Goal: Task Accomplishment & Management: Manage account settings

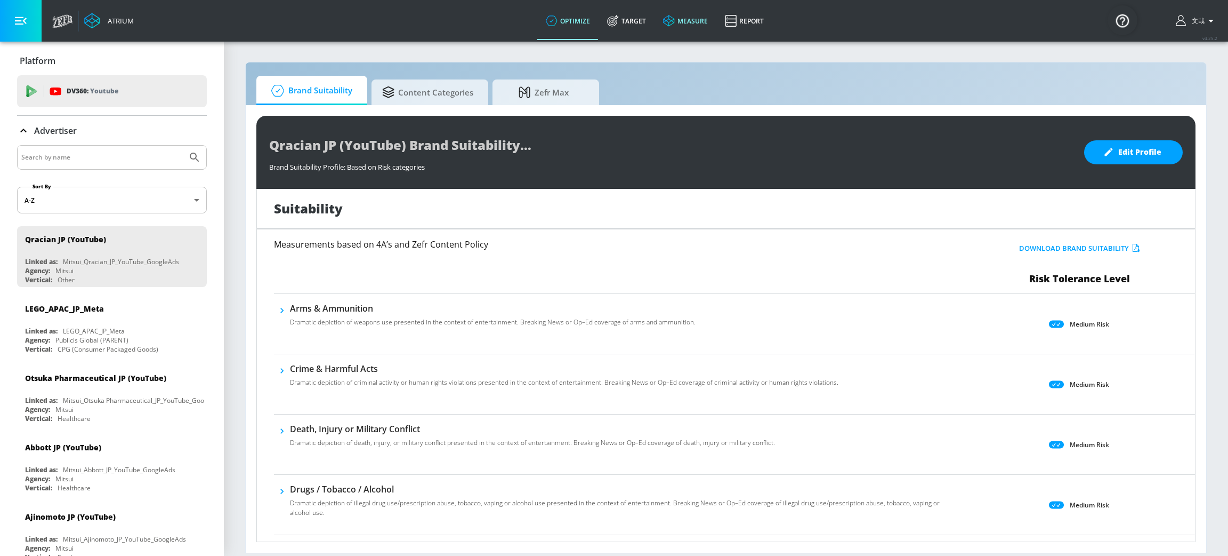
click at [688, 25] on link "measure" at bounding box center [686, 21] width 62 height 38
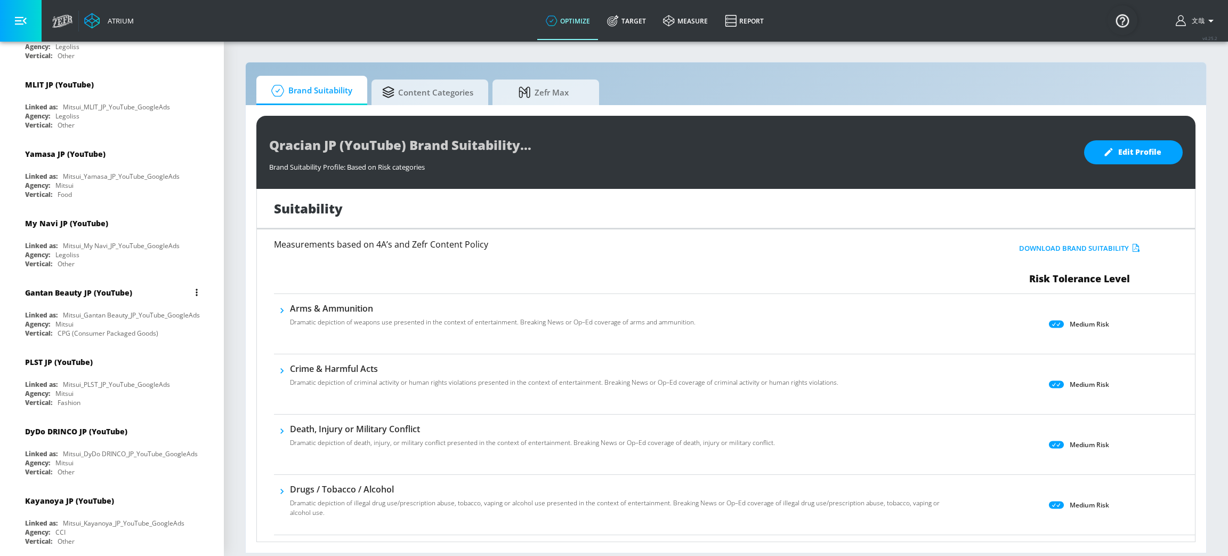
scroll to position [2430, 0]
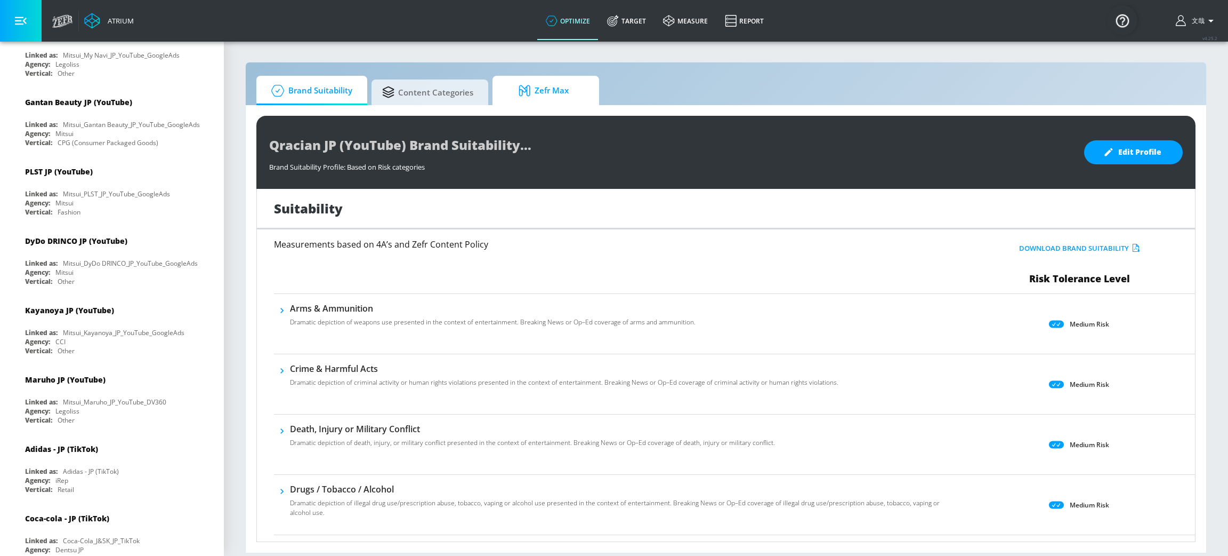
click at [553, 97] on span "Zefr Max" at bounding box center [543, 91] width 81 height 26
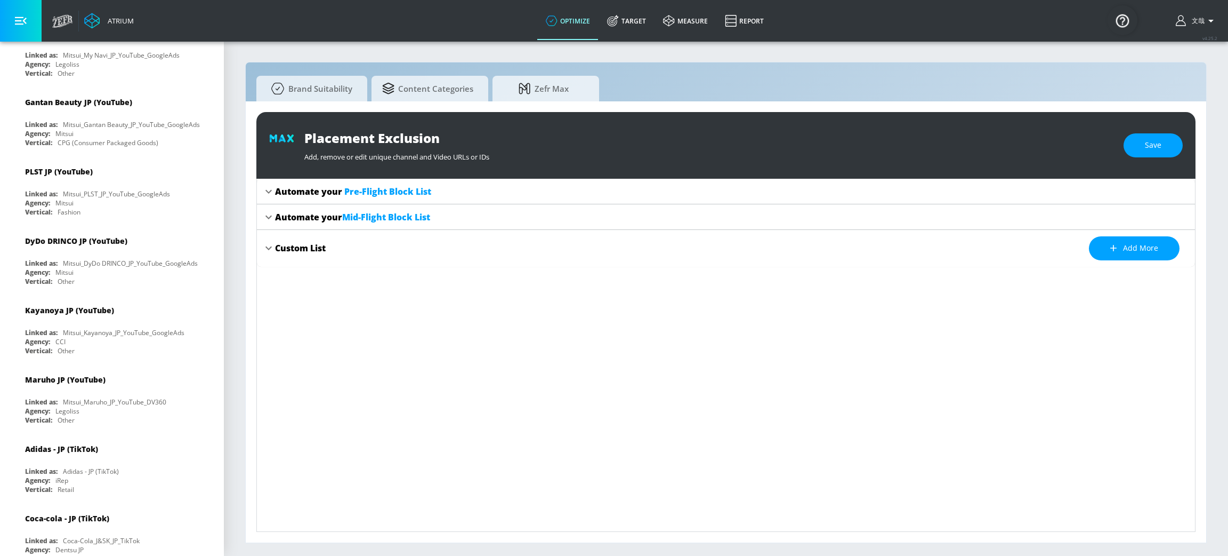
click at [269, 224] on div "Automate your Mid-Flight Block List" at bounding box center [726, 217] width 938 height 26
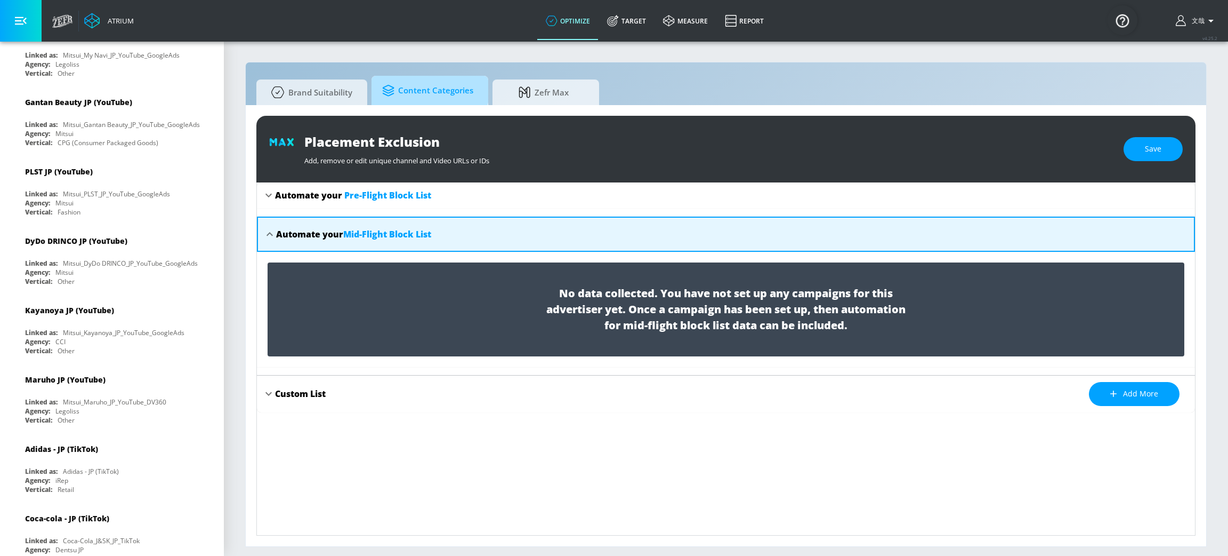
click at [414, 90] on span "Content Categories" at bounding box center [427, 91] width 91 height 26
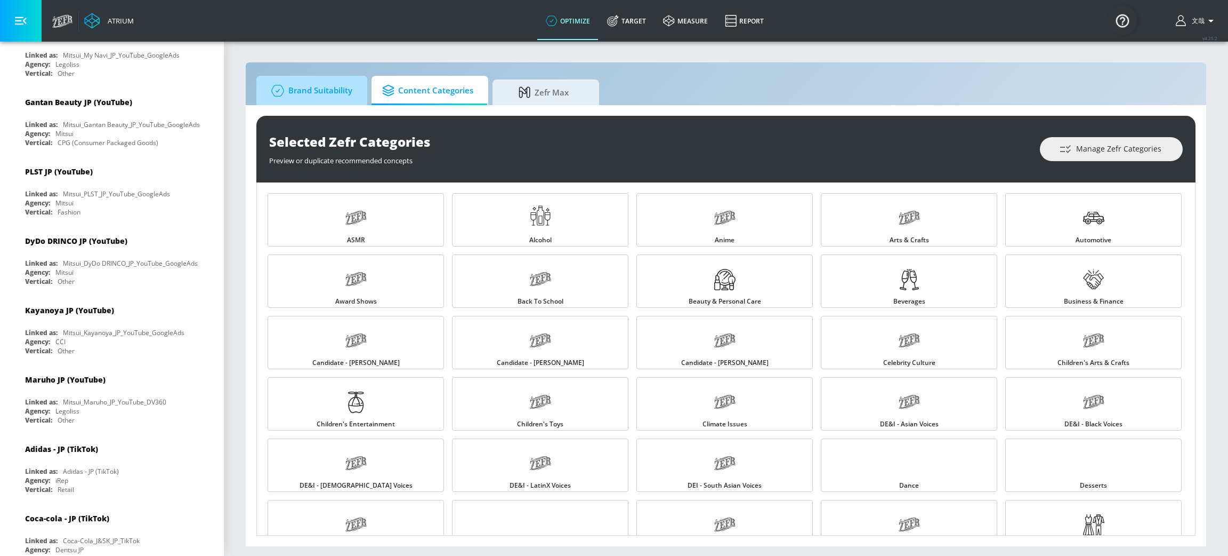
click at [319, 89] on span "Brand Suitability" at bounding box center [309, 91] width 85 height 26
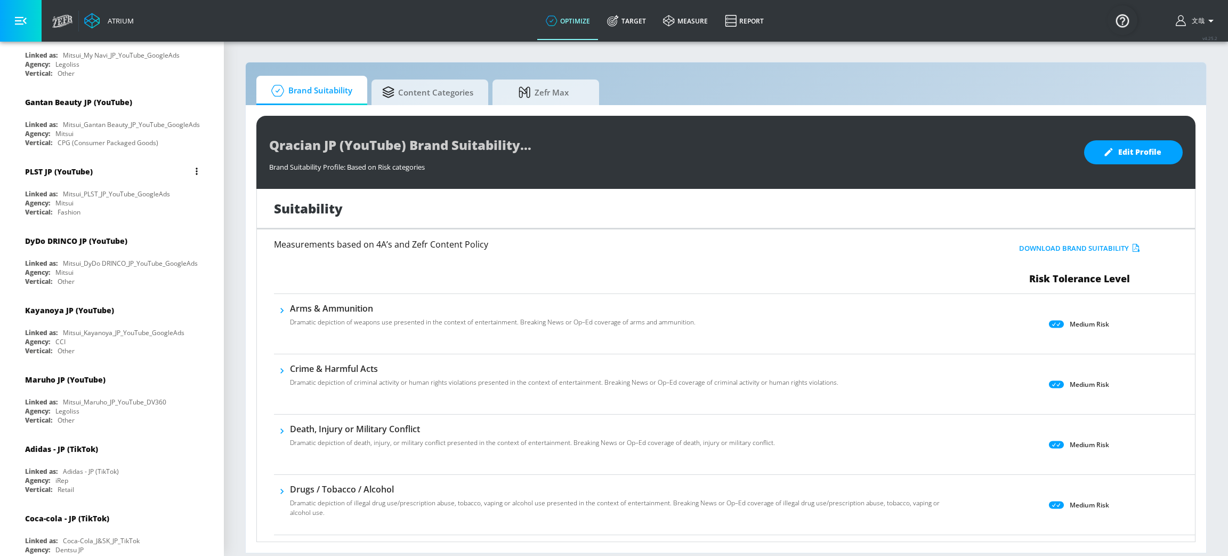
click at [71, 160] on div "PLST JP (YouTube)" at bounding box center [114, 171] width 179 height 26
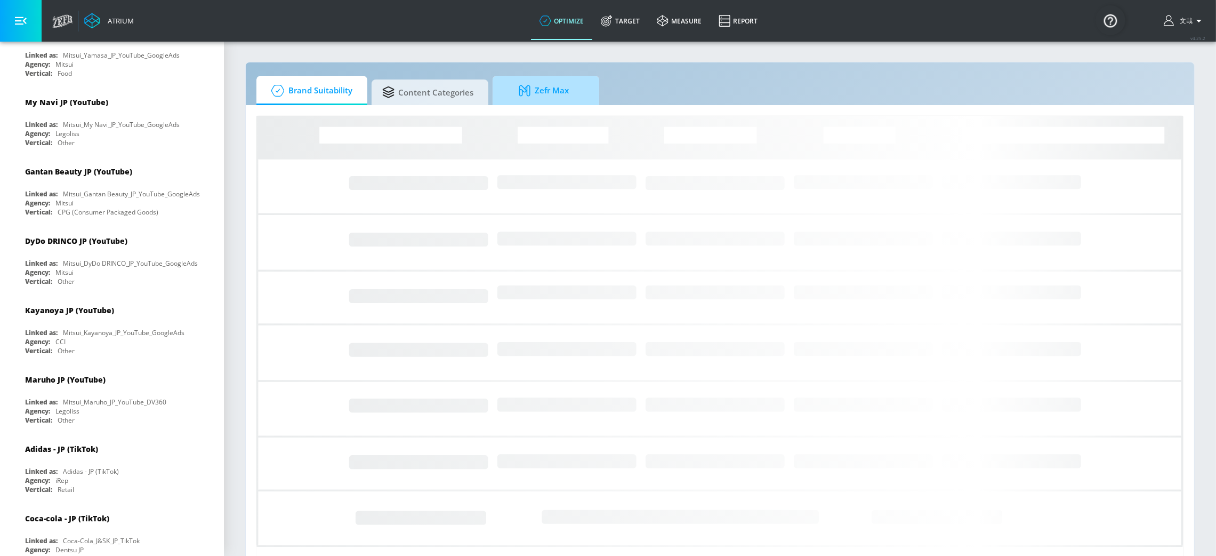
click at [559, 86] on span "Zefr Max" at bounding box center [543, 91] width 81 height 26
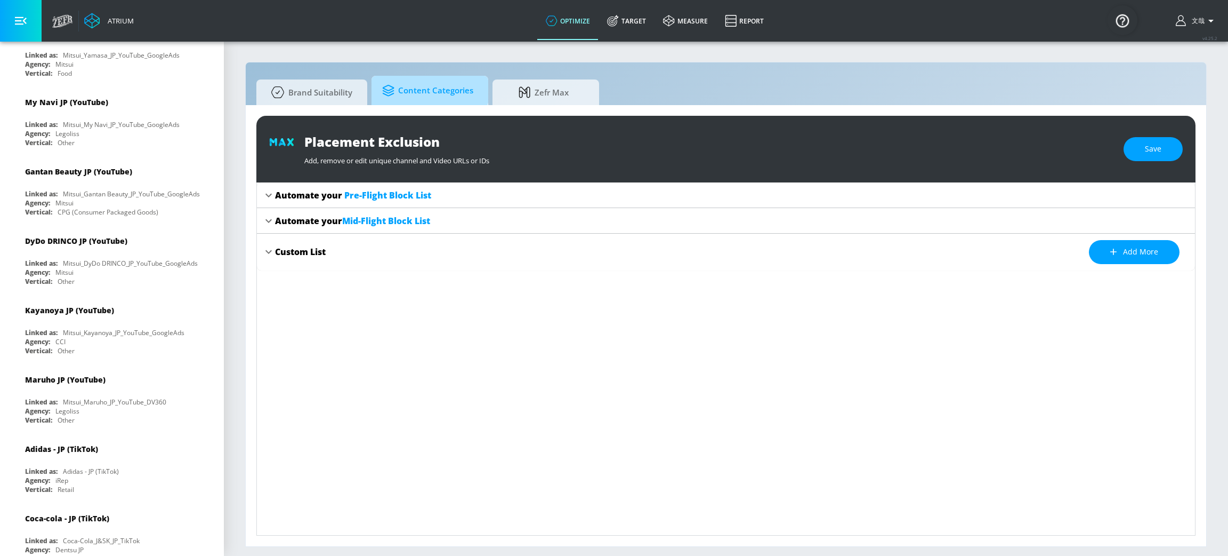
click at [401, 83] on span "Content Categories" at bounding box center [427, 91] width 91 height 26
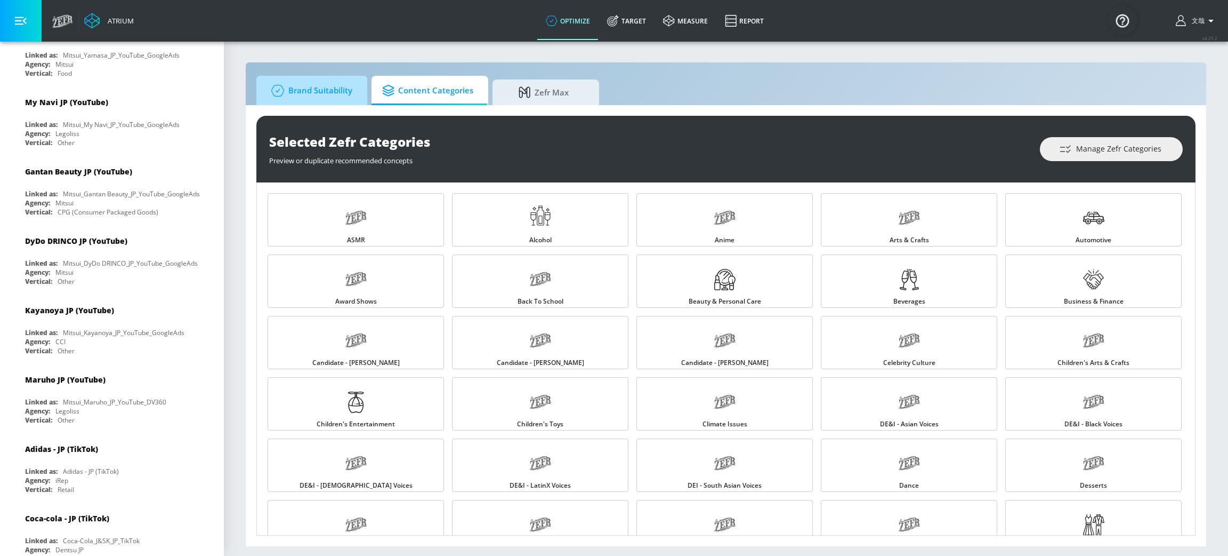
click at [334, 79] on span "Brand Suitability" at bounding box center [309, 91] width 85 height 26
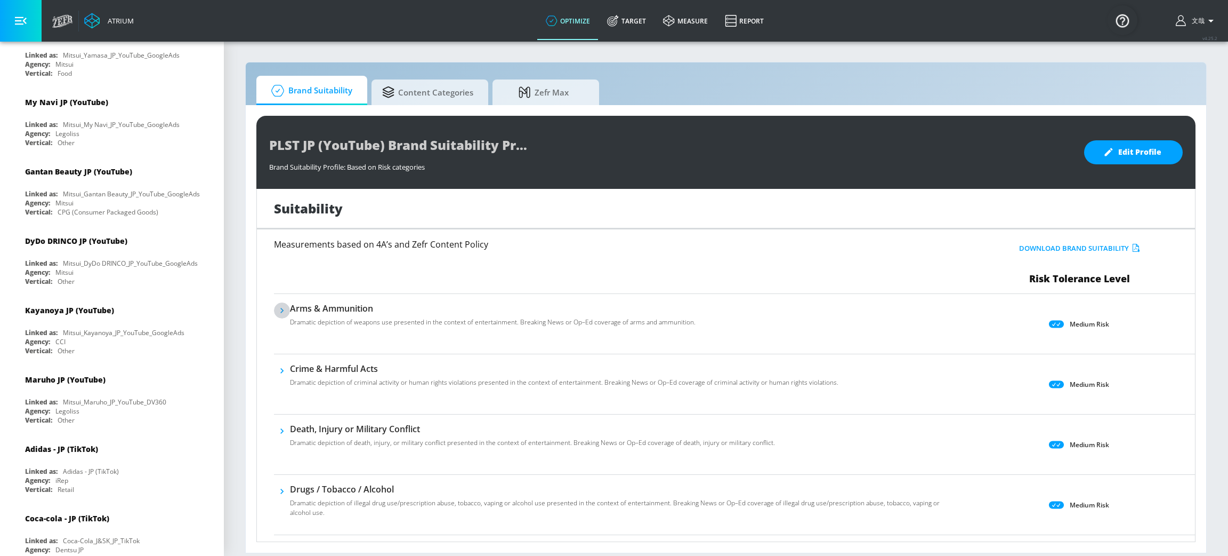
click at [280, 310] on icon "button" at bounding box center [282, 310] width 11 height 11
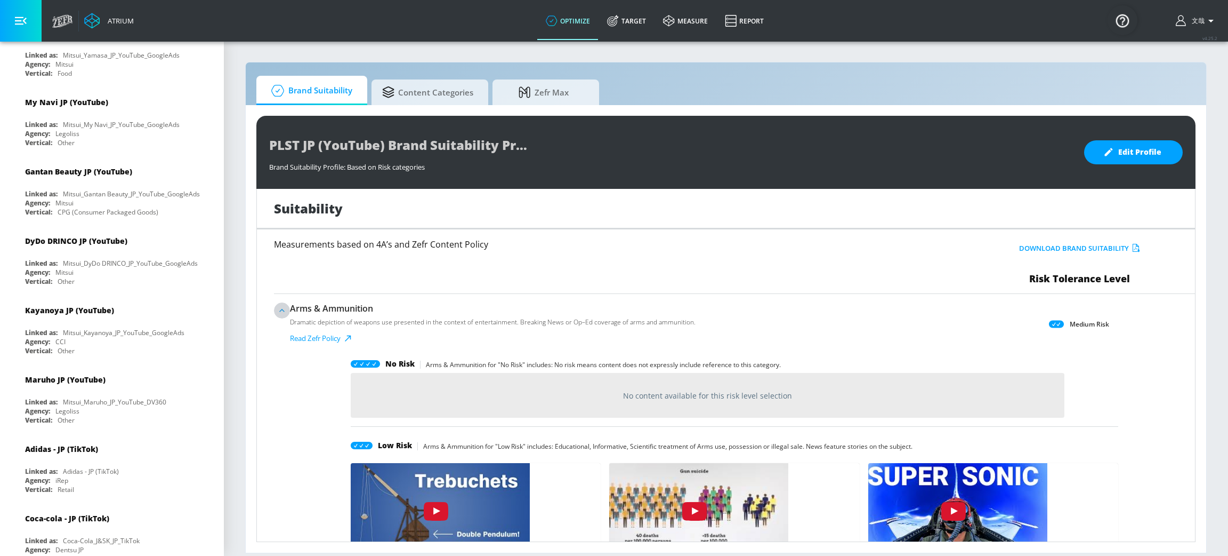
click at [280, 310] on icon "button" at bounding box center [281, 310] width 5 height 3
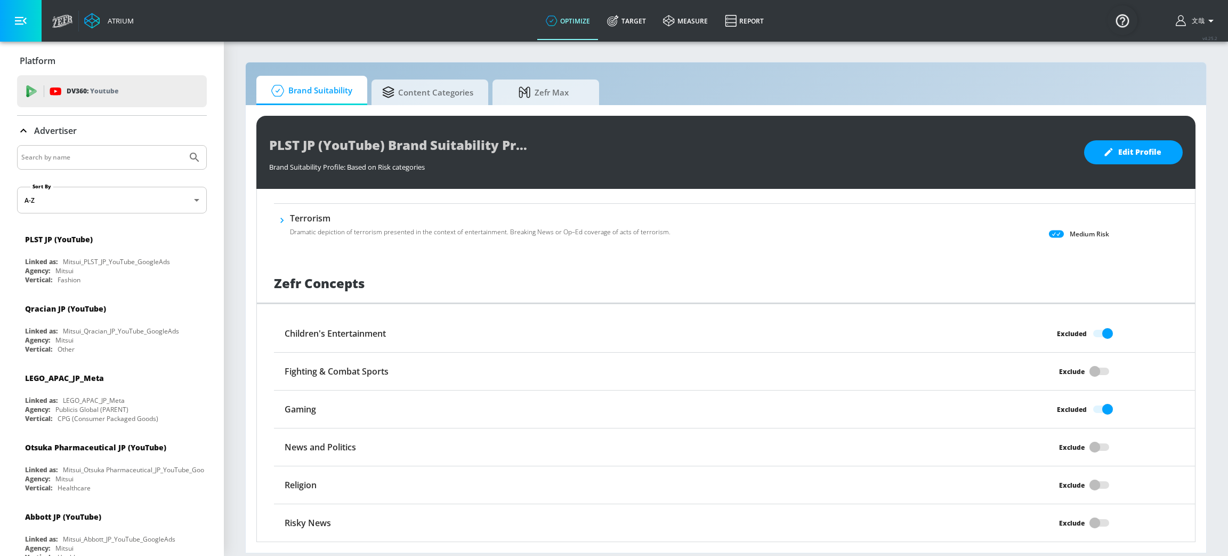
click at [81, 153] on input "Search by name" at bounding box center [102, 157] width 162 height 14
type input "JINS"
click at [183, 146] on button "Submit Search" at bounding box center [194, 157] width 23 height 23
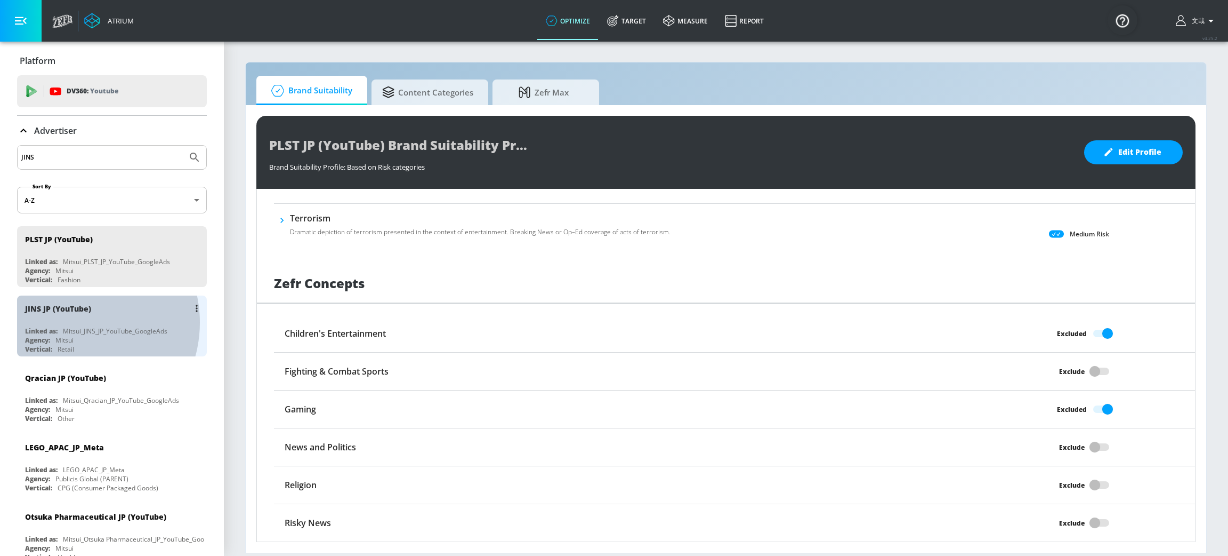
click at [71, 322] on div "JINS JP (YouTube) Linked as: Mitsui_JINS_JP_YouTube_GoogleAds Agency: Mitsui Ve…" at bounding box center [112, 325] width 190 height 61
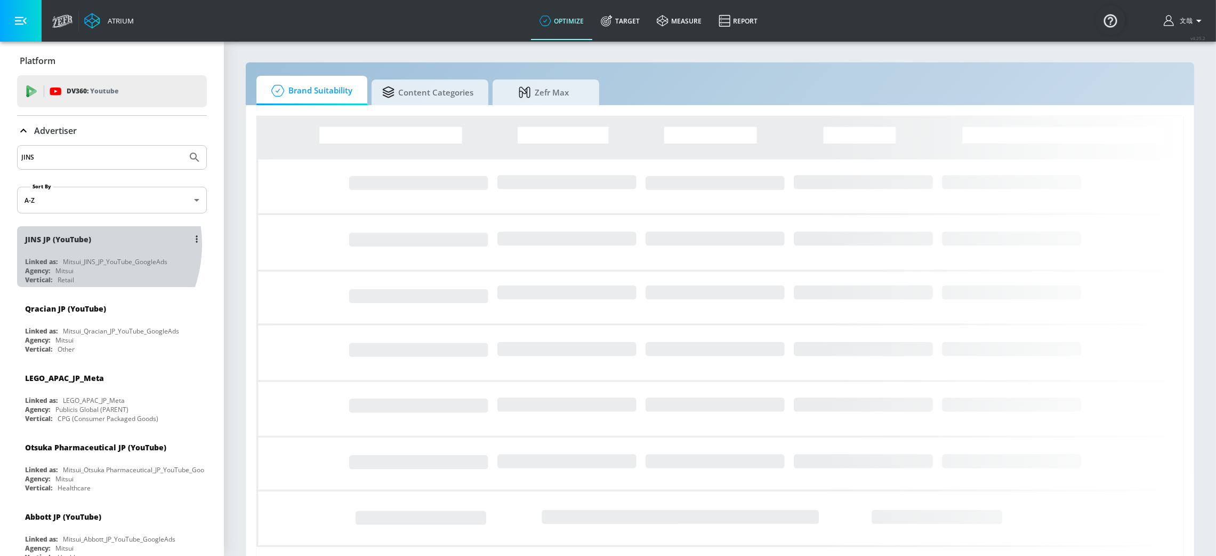
click at [69, 245] on div "JINS JP (YouTube)" at bounding box center [114, 239] width 179 height 26
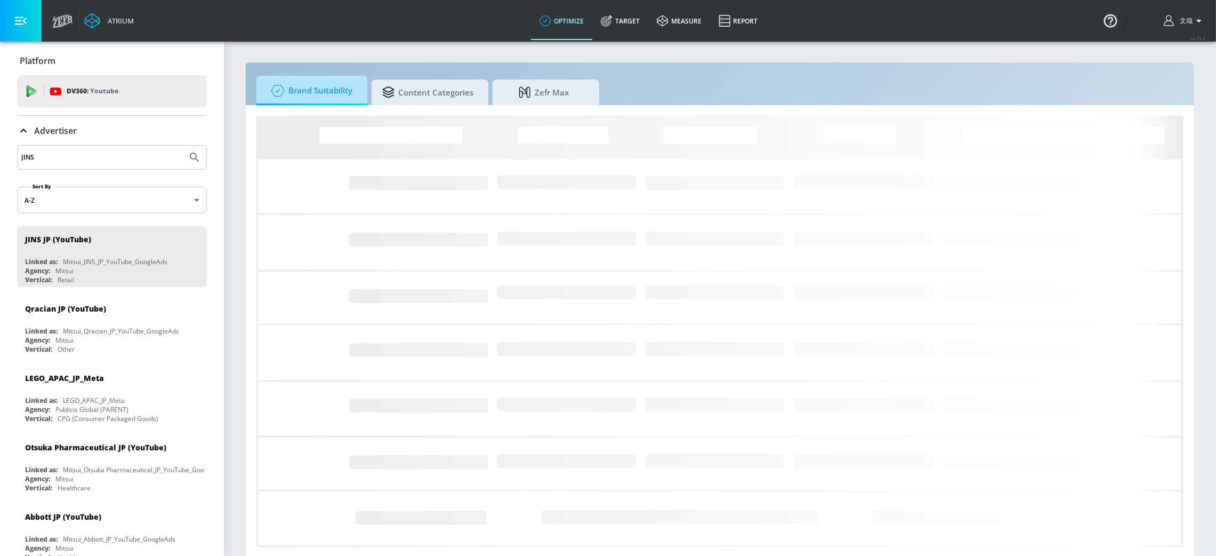
click at [292, 91] on span "Brand Suitability" at bounding box center [309, 91] width 85 height 26
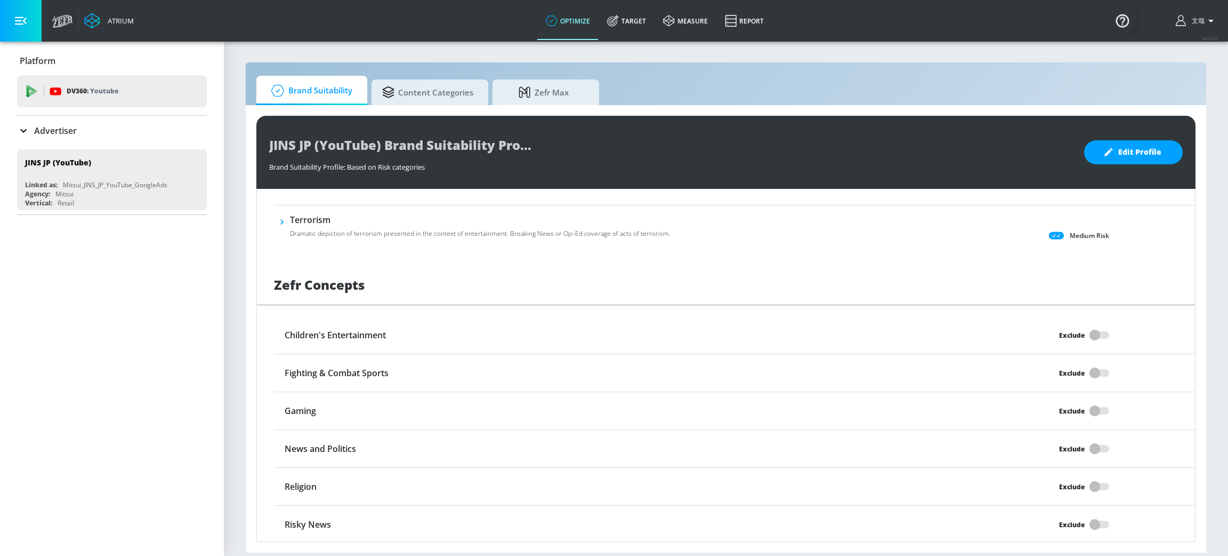
scroll to position [753, 0]
drag, startPoint x: 421, startPoint y: 91, endPoint x: 439, endPoint y: 91, distance: 18.1
click at [421, 91] on span "Content Categories" at bounding box center [427, 91] width 91 height 26
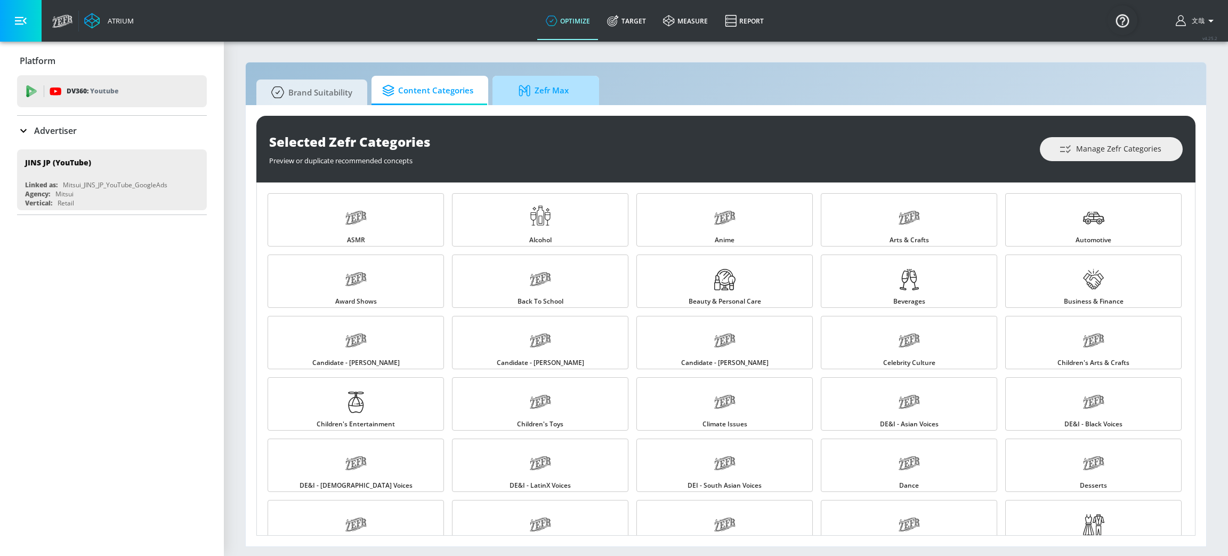
click at [551, 98] on span "Zefr Max" at bounding box center [543, 91] width 81 height 26
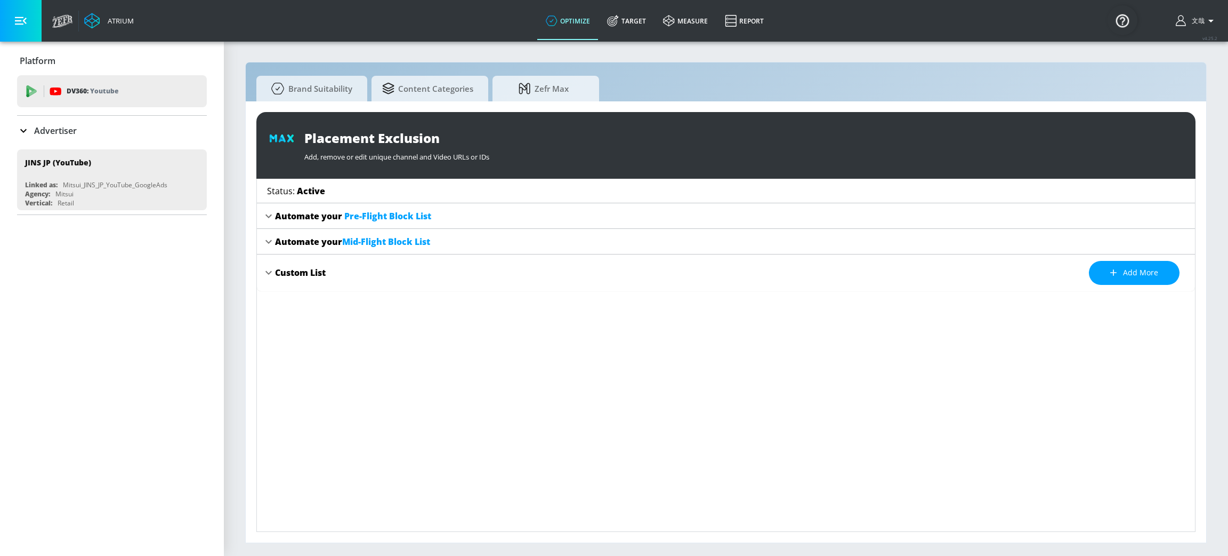
click at [265, 214] on icon at bounding box center [268, 216] width 13 height 13
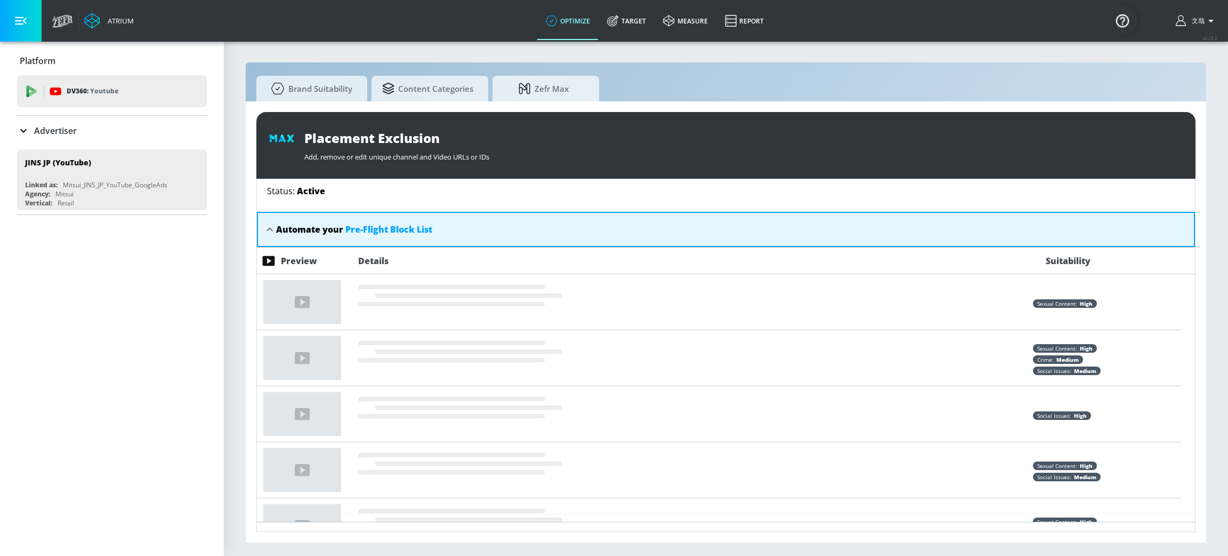
click at [267, 222] on div "Automate your Pre-Flight Block List" at bounding box center [726, 229] width 938 height 35
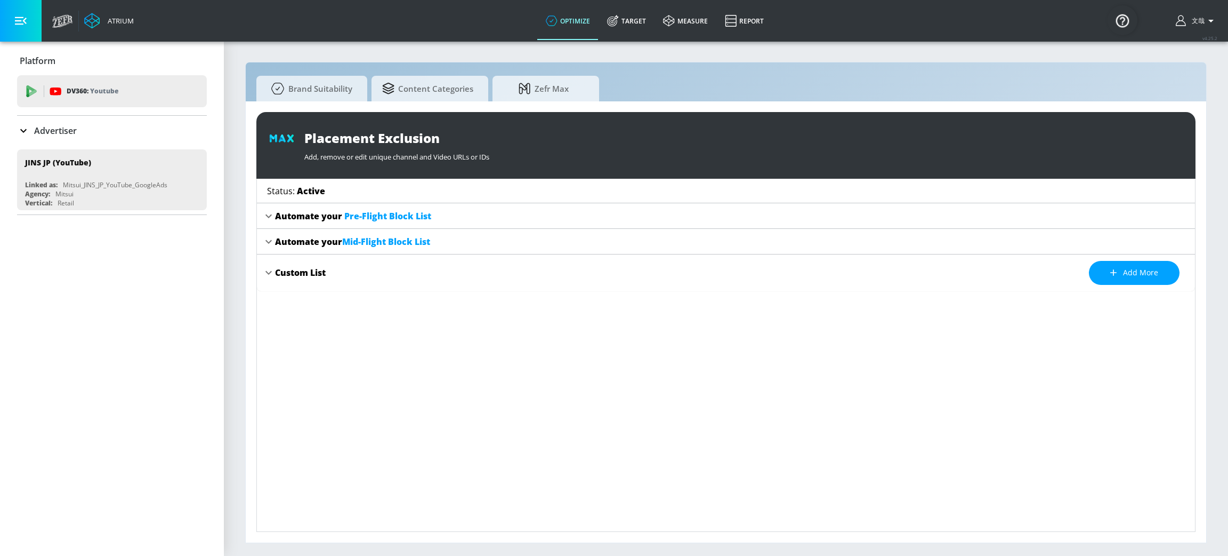
click at [18, 127] on icon at bounding box center [23, 130] width 13 height 13
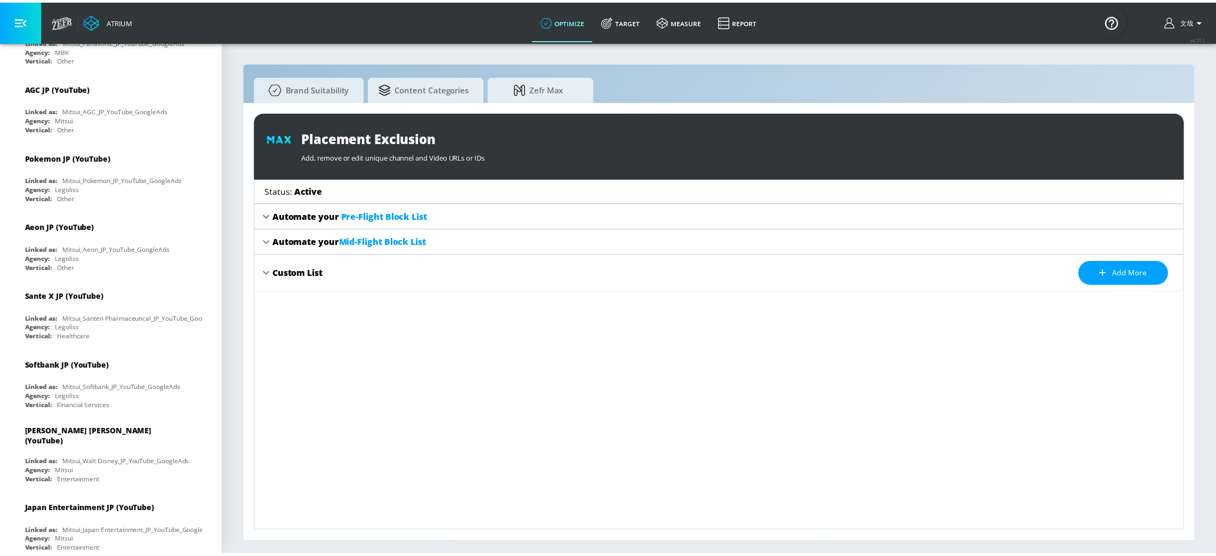
scroll to position [670, 0]
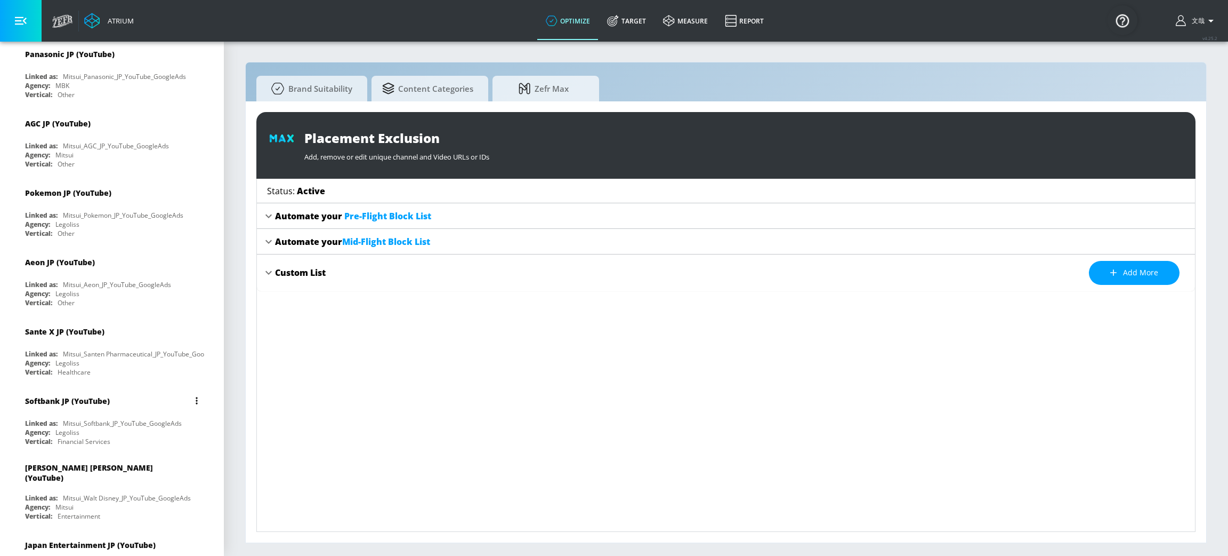
click at [100, 401] on div "Softbank JP (YouTube)" at bounding box center [67, 401] width 85 height 10
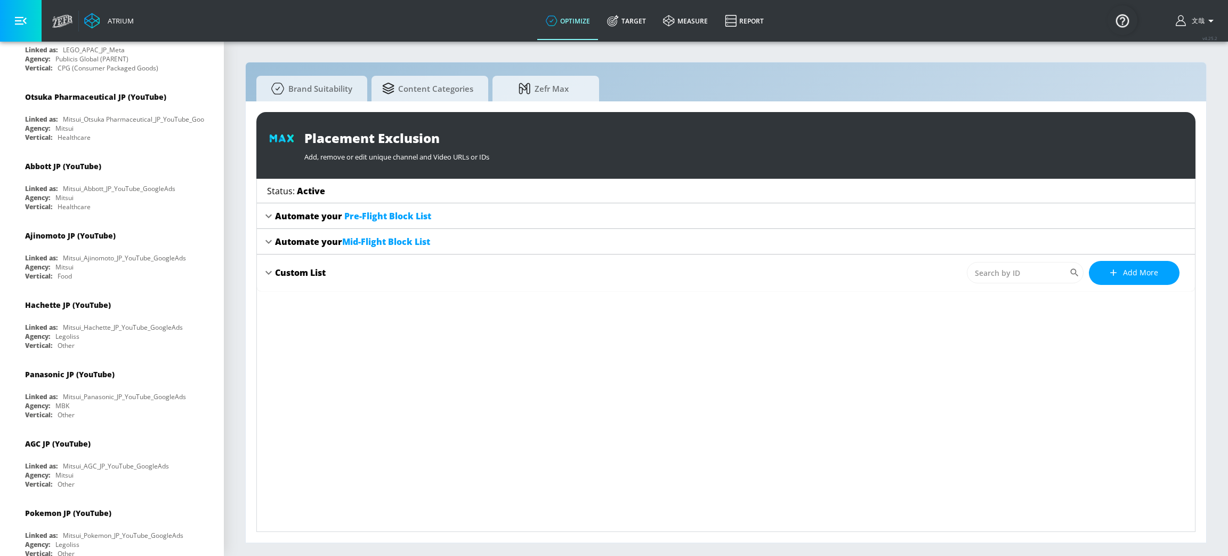
scroll to position [190, 0]
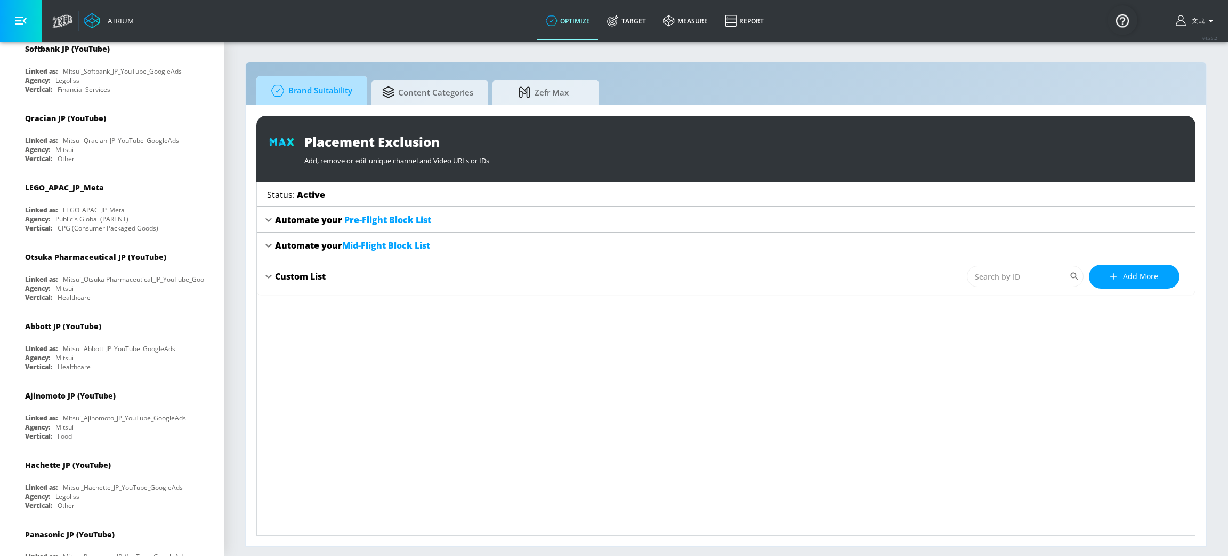
click at [331, 88] on span "Brand Suitability" at bounding box center [309, 91] width 85 height 26
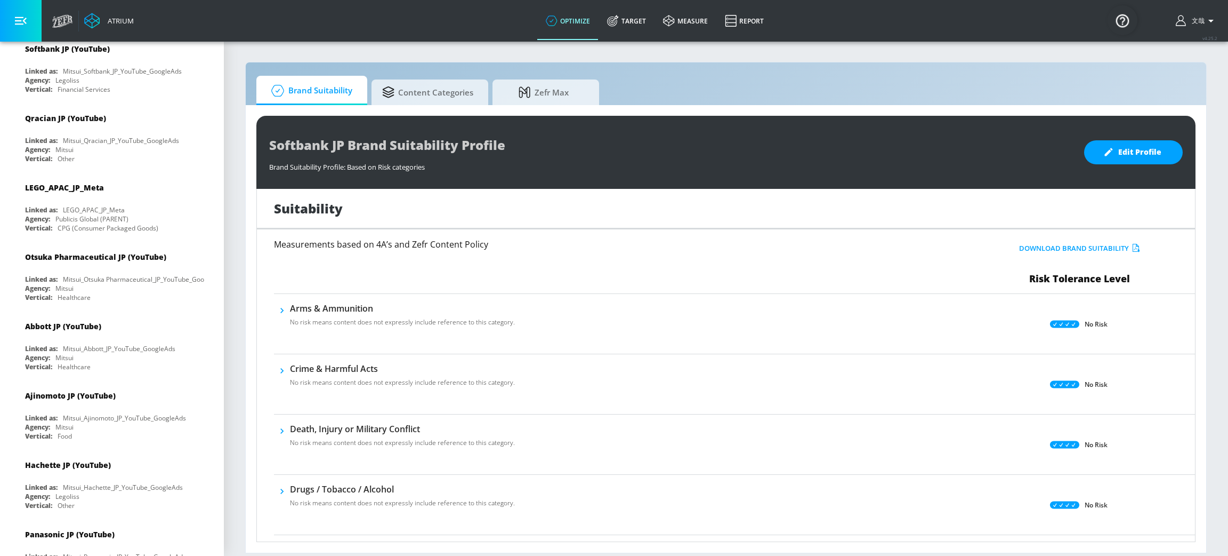
click at [1059, 245] on button "Download Brand Suitability" at bounding box center [1080, 248] width 126 height 17
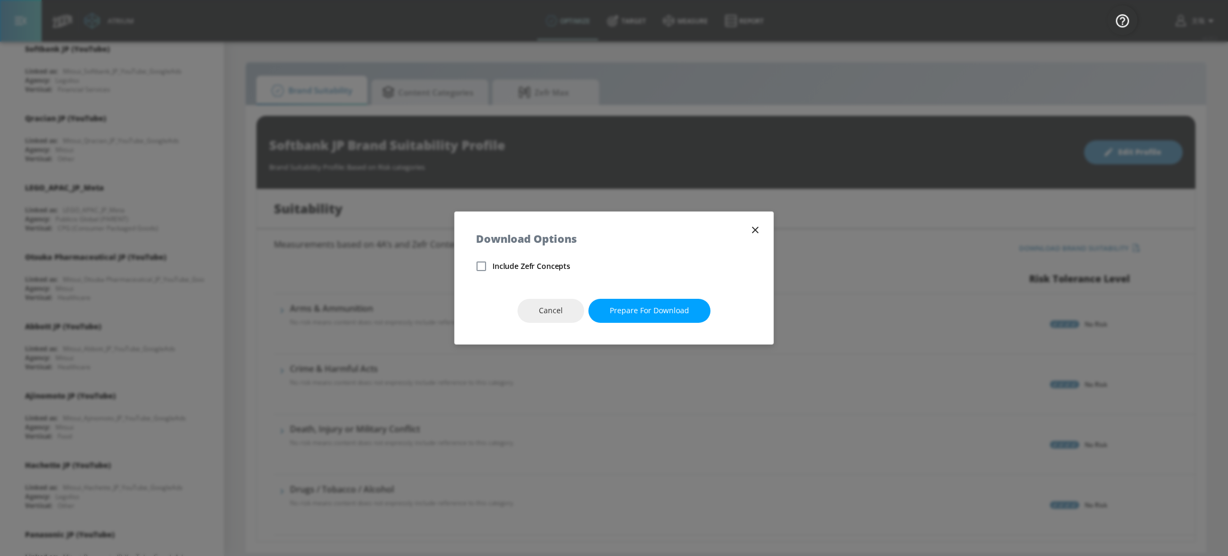
click at [516, 267] on span "Include Zefr Concepts" at bounding box center [532, 266] width 78 height 11
click at [493, 267] on input "Include Zefr Concepts" at bounding box center [481, 266] width 22 height 22
checkbox input "true"
click at [759, 231] on icon "button" at bounding box center [756, 230] width 12 height 12
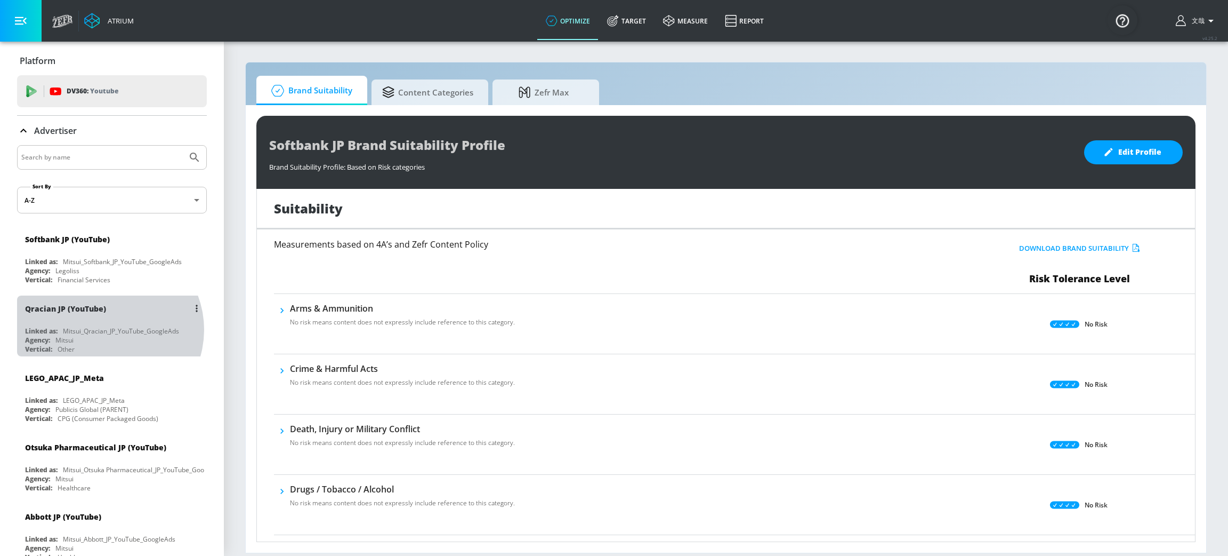
click at [107, 329] on div "Mitsui_Qracian_JP_YouTube_GoogleAds" at bounding box center [121, 330] width 116 height 9
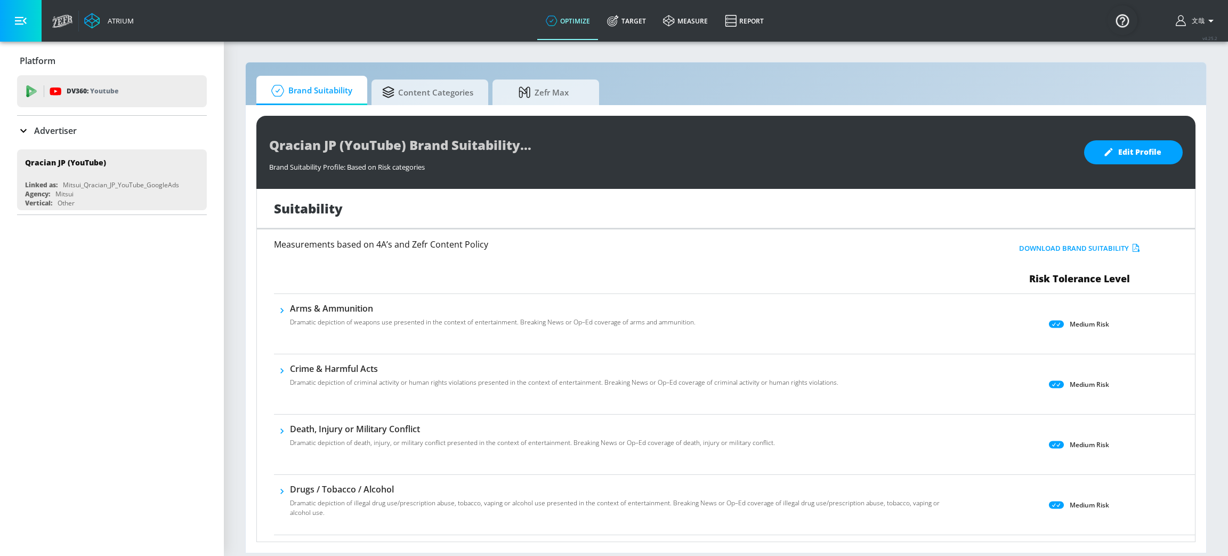
click at [1069, 246] on button "Download Brand Suitability" at bounding box center [1080, 248] width 126 height 17
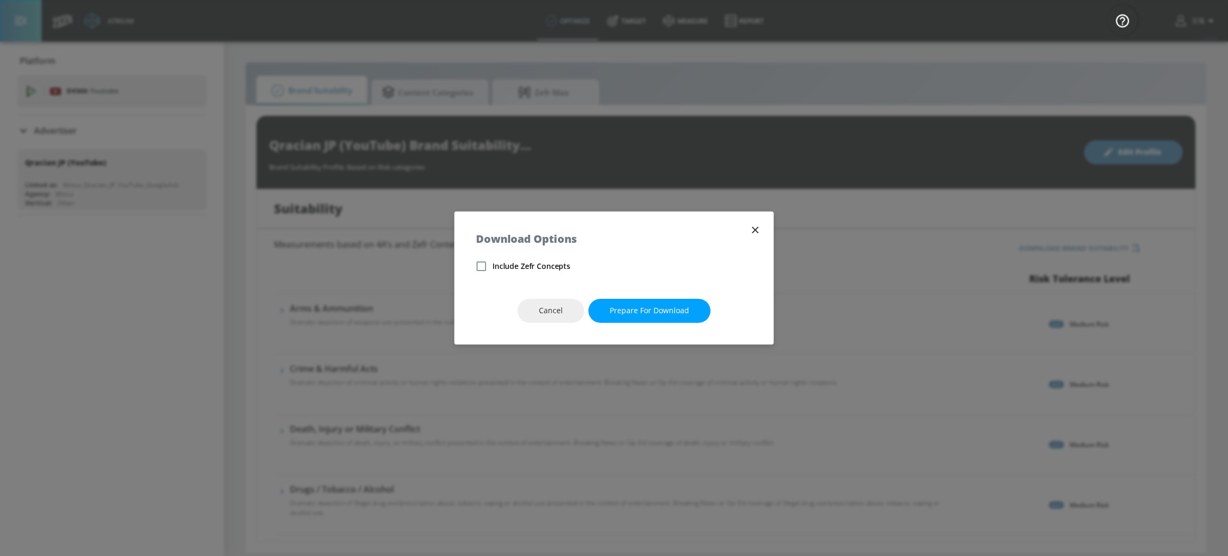
drag, startPoint x: 543, startPoint y: 267, endPoint x: 549, endPoint y: 270, distance: 6.4
click at [543, 267] on span "Include Zefr Concepts" at bounding box center [532, 266] width 78 height 11
click at [478, 264] on input "Include Zefr Concepts" at bounding box center [481, 266] width 22 height 22
checkbox input "true"
click at [670, 304] on span "Prepare for download" at bounding box center [649, 310] width 79 height 13
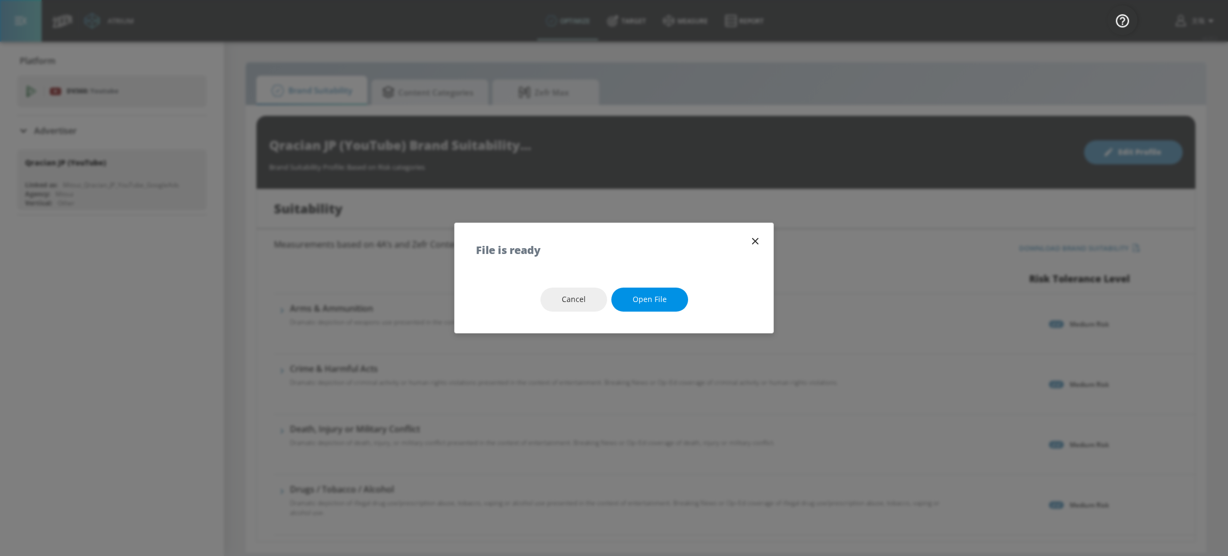
click at [648, 304] on span "Open file" at bounding box center [650, 299] width 34 height 13
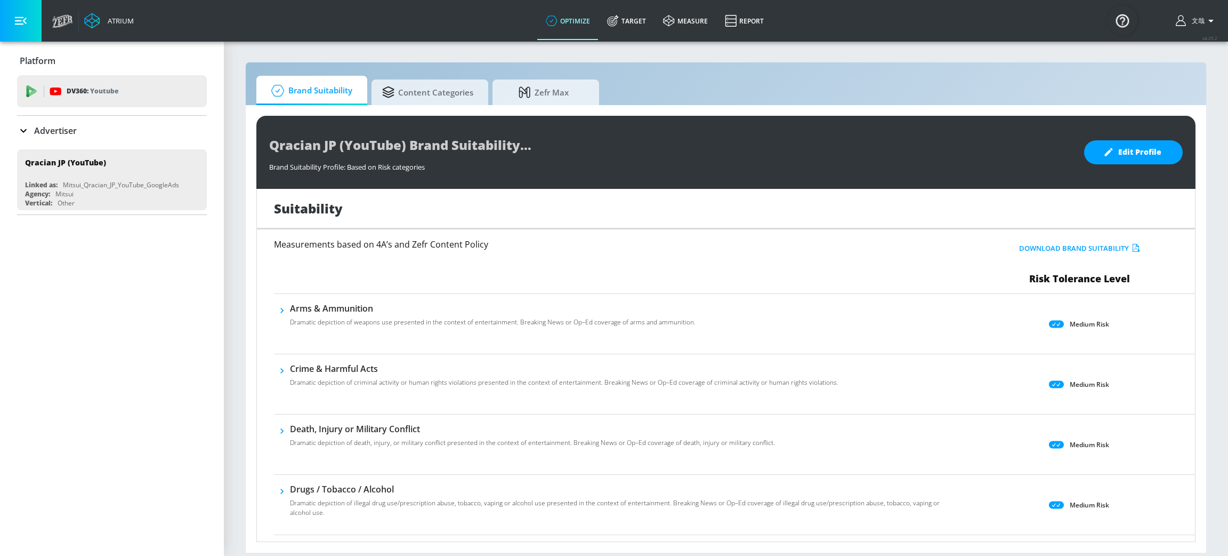
click at [1041, 247] on button "Download Brand Suitability" at bounding box center [1080, 248] width 126 height 17
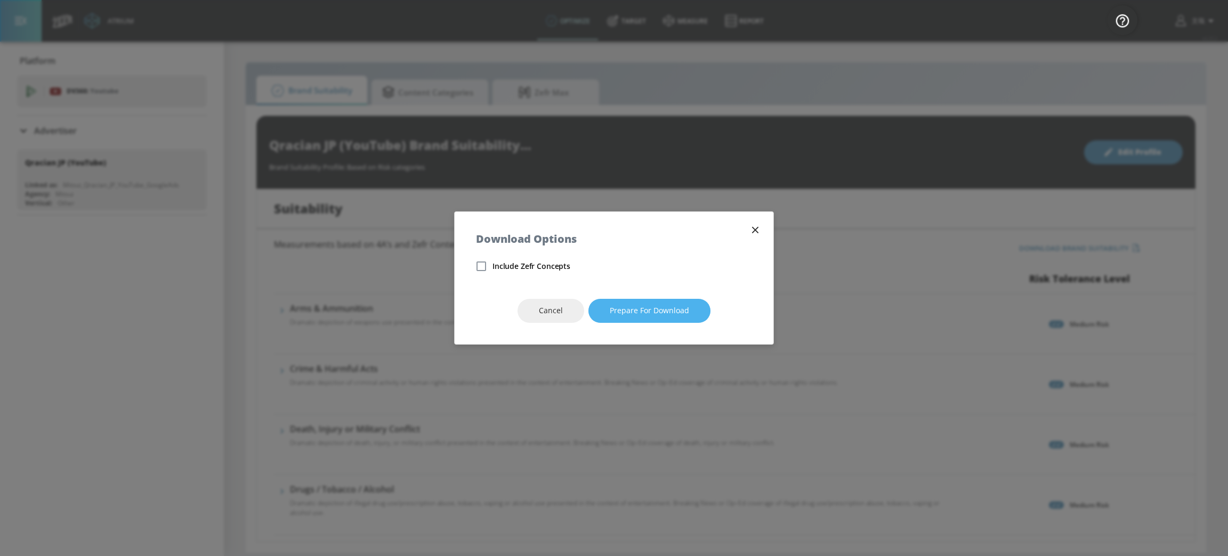
click at [645, 310] on span "Prepare for download" at bounding box center [649, 310] width 79 height 13
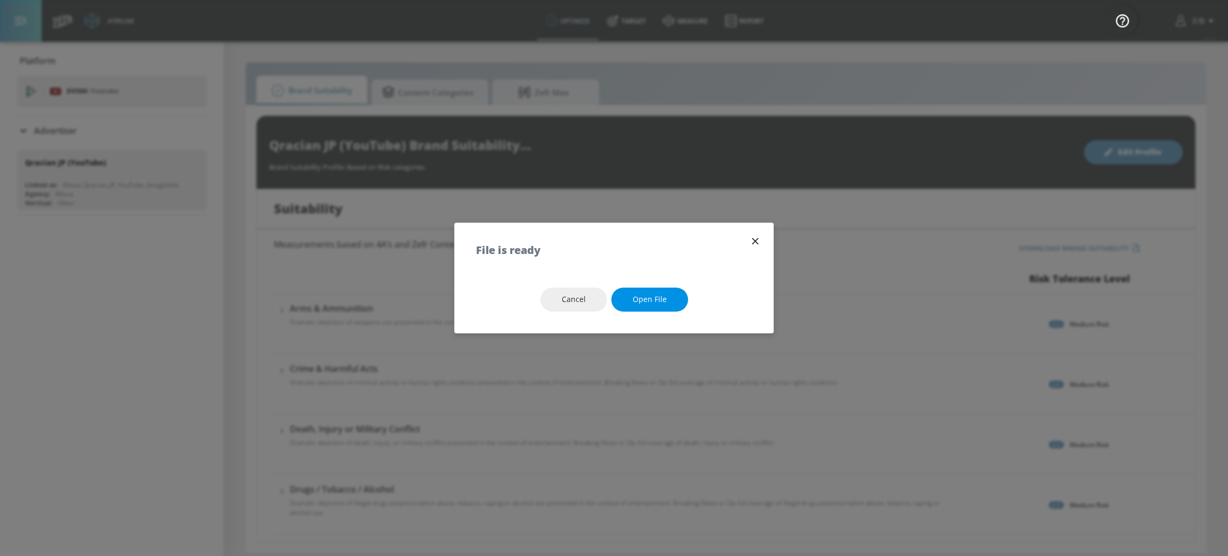
click at [650, 289] on button "Open file" at bounding box center [650, 299] width 77 height 24
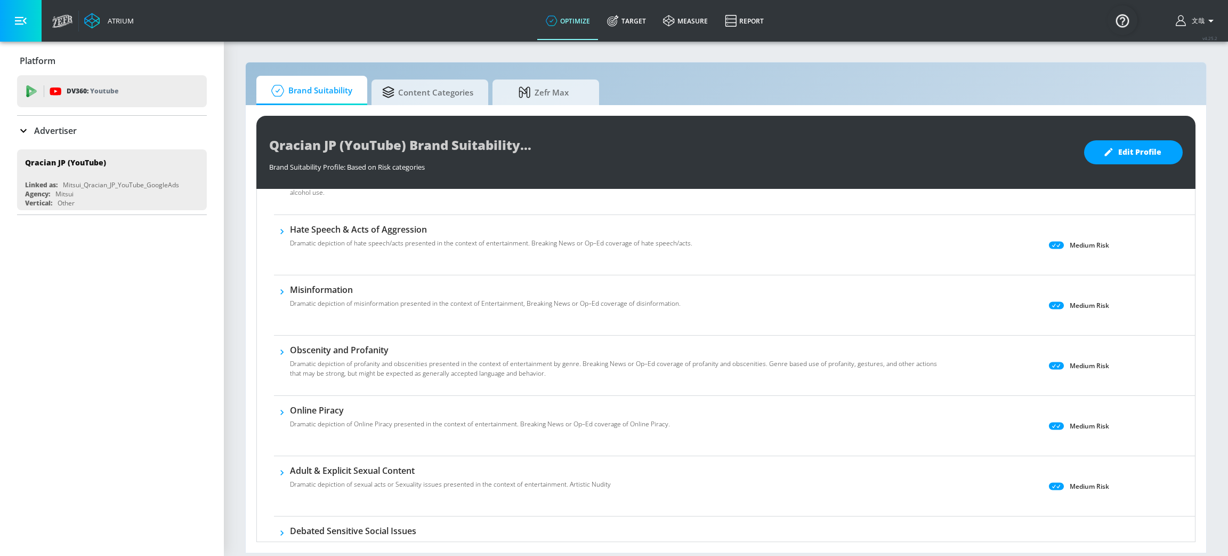
scroll to position [719, 0]
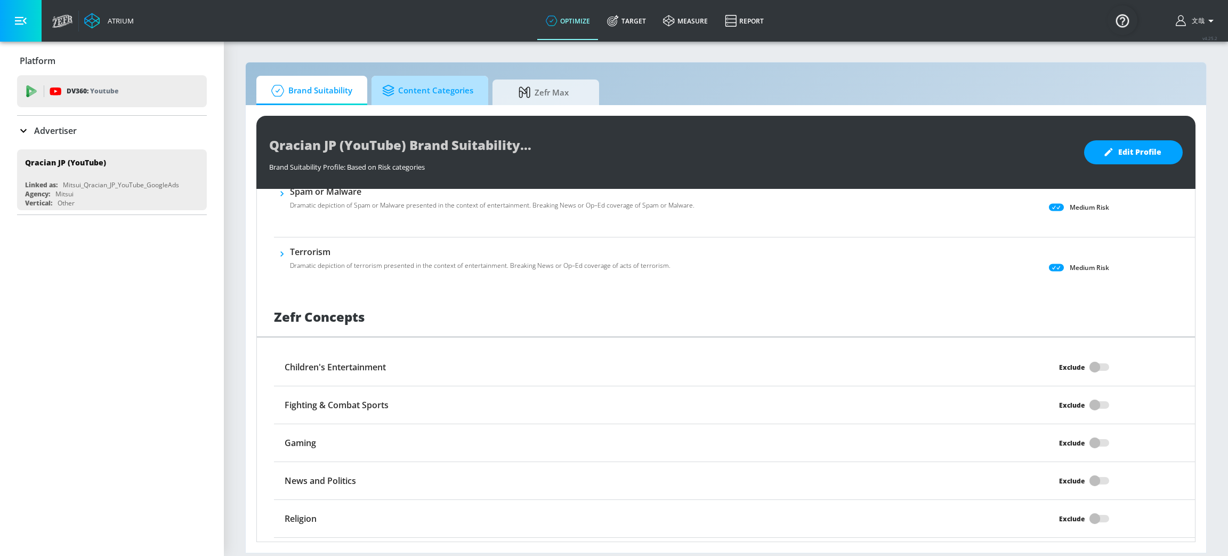
click at [424, 94] on span "Content Categories" at bounding box center [427, 91] width 91 height 26
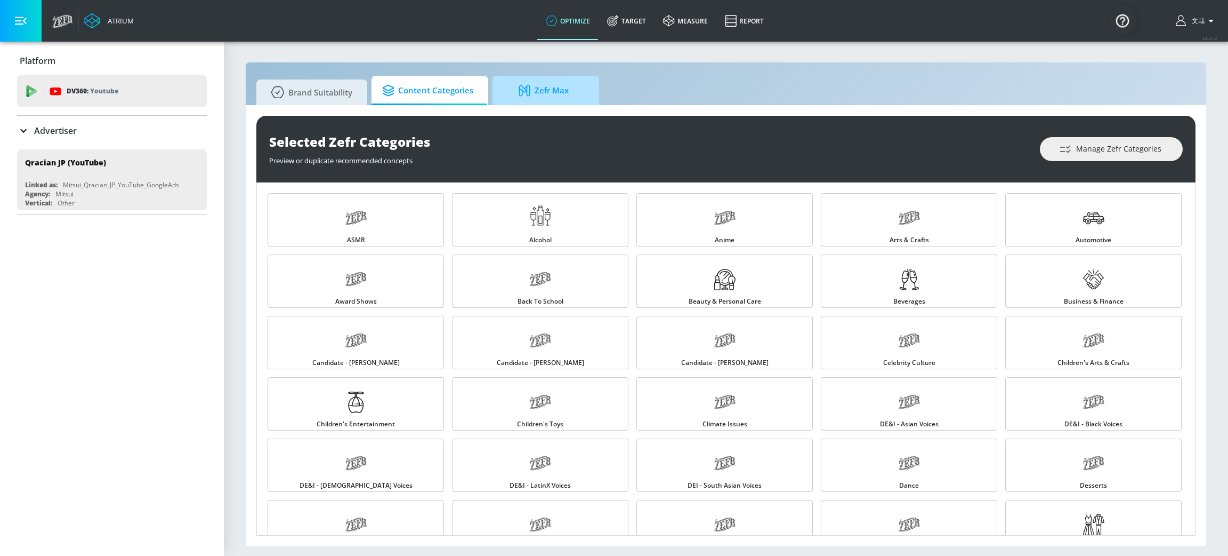
click at [562, 96] on span "Zefr Max" at bounding box center [543, 91] width 81 height 26
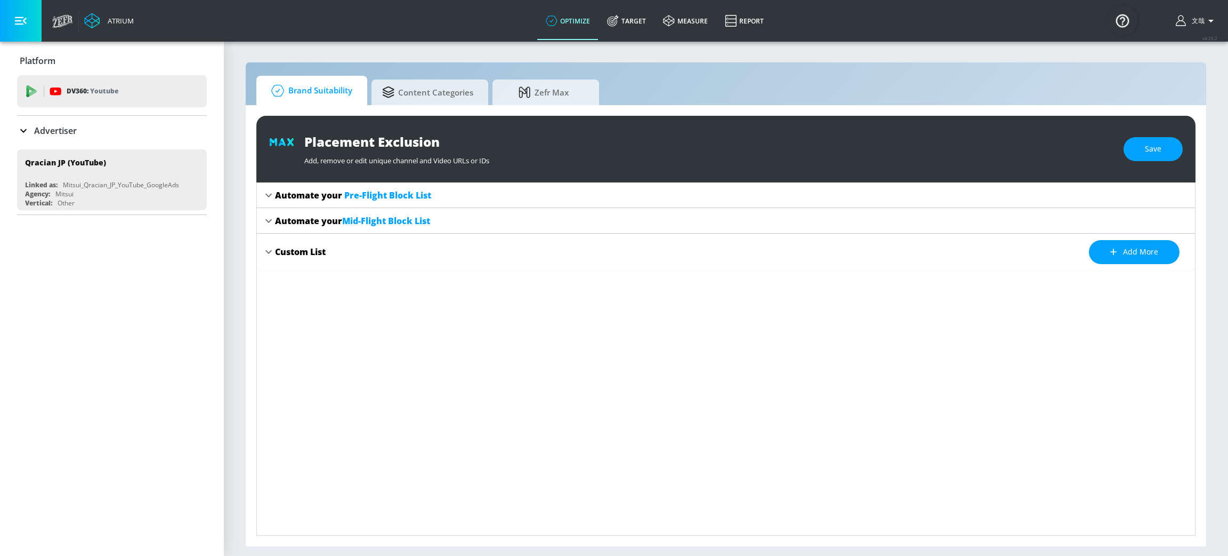
click at [406, 100] on span "Content Categories" at bounding box center [427, 92] width 91 height 26
click at [311, 92] on span "Brand Suitability" at bounding box center [309, 91] width 85 height 26
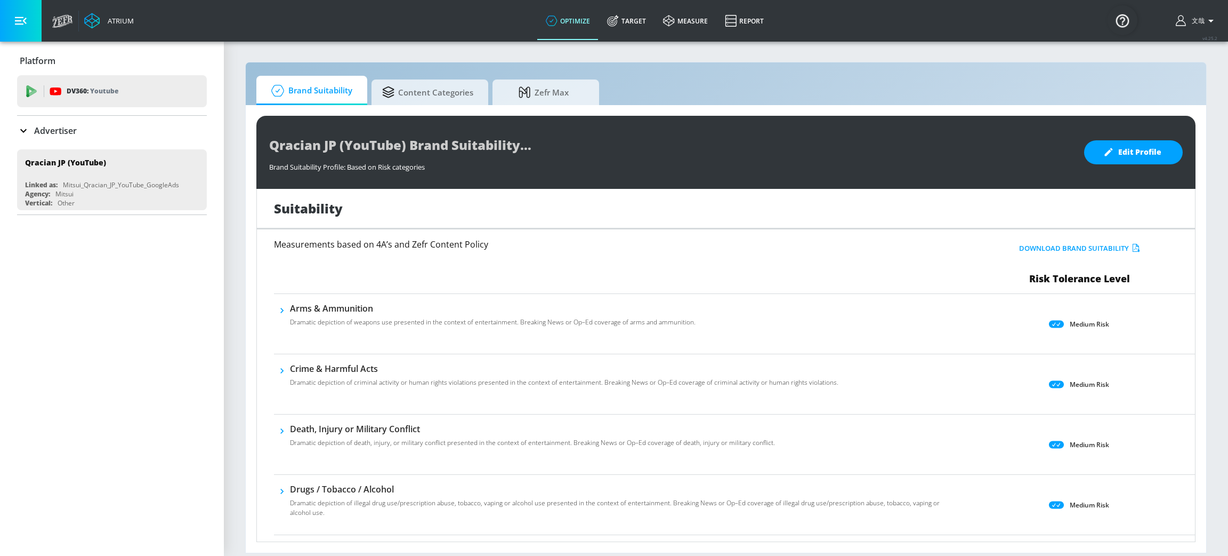
click at [27, 127] on icon at bounding box center [23, 130] width 13 height 13
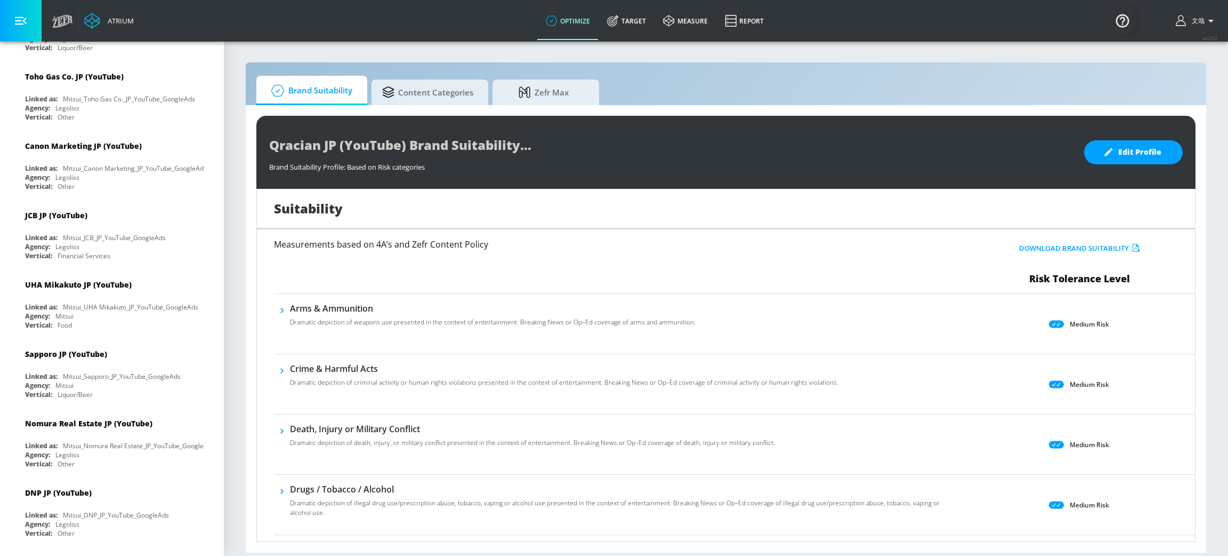
scroll to position [1280, 0]
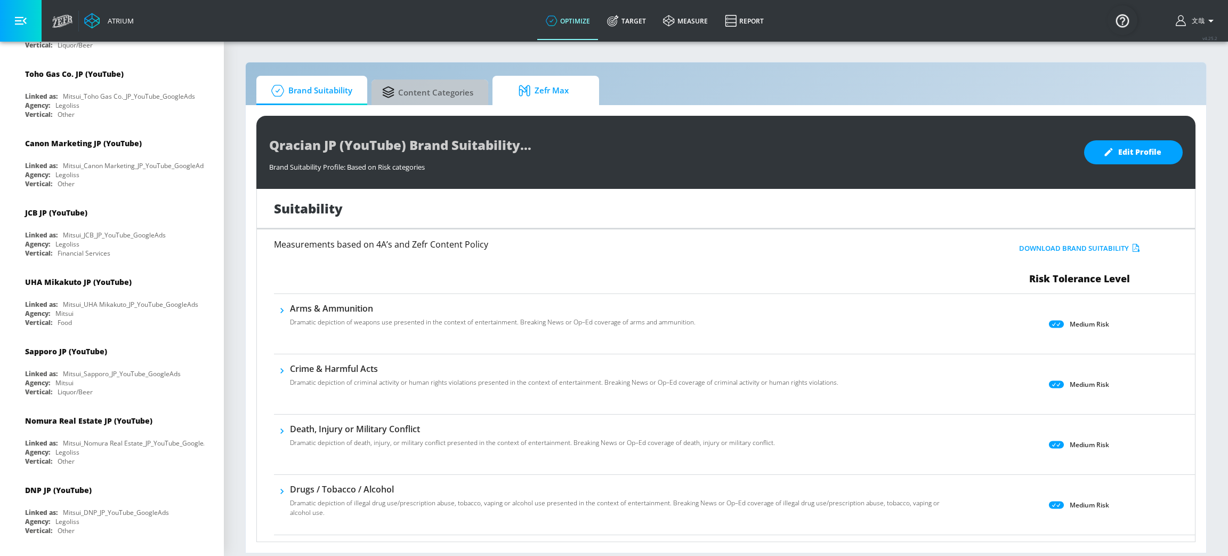
drag, startPoint x: 453, startPoint y: 96, endPoint x: 530, endPoint y: 94, distance: 77.3
click at [453, 96] on span "Content Categories" at bounding box center [427, 92] width 91 height 26
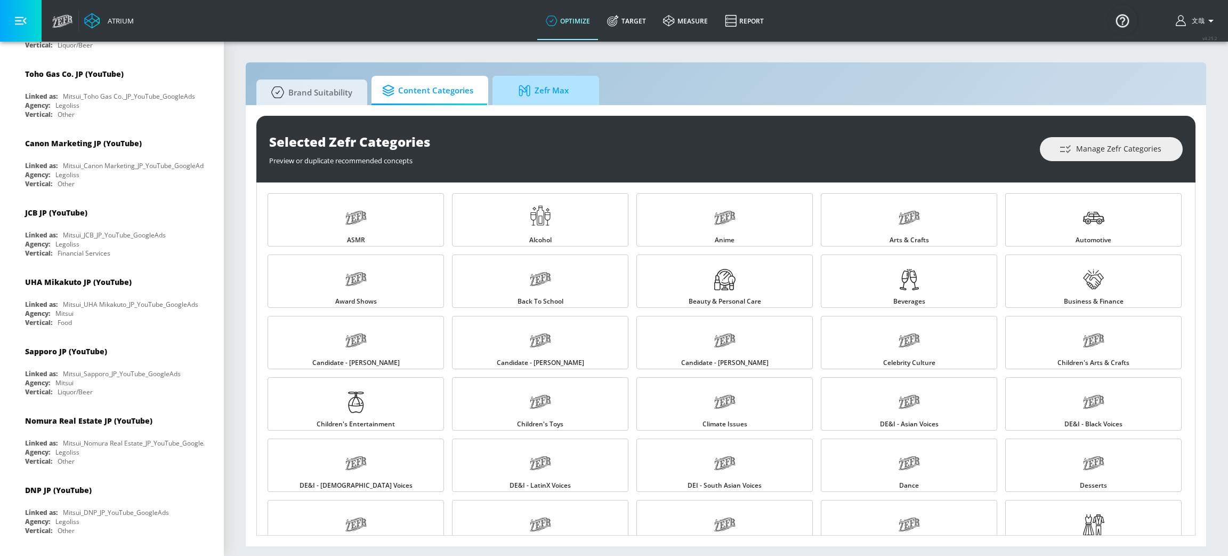
click at [536, 93] on span "Zefr Max" at bounding box center [543, 91] width 81 height 26
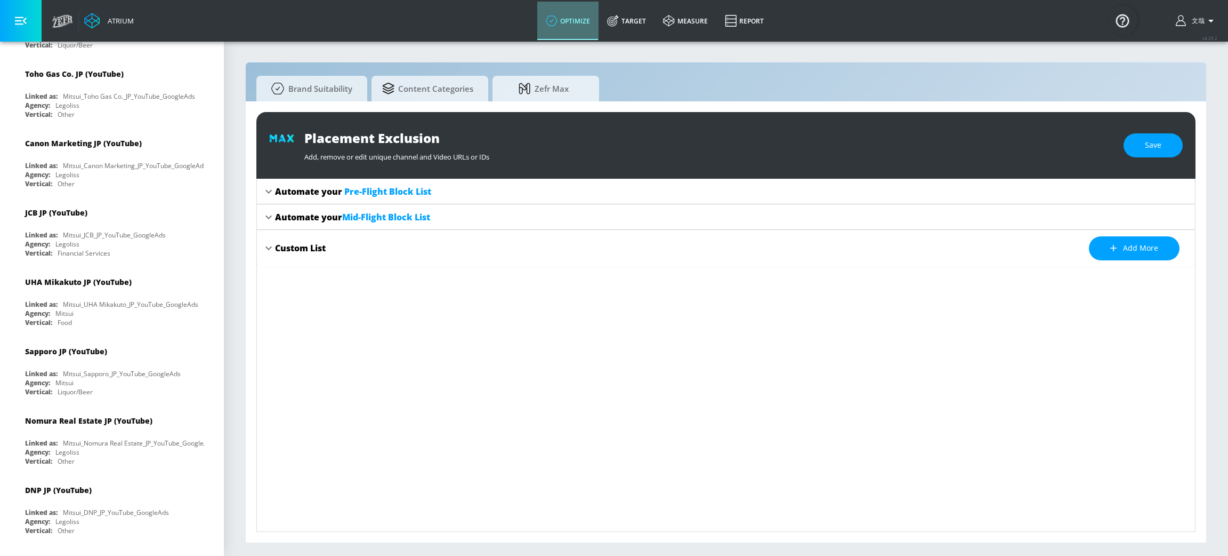
click at [596, 31] on link "optimize" at bounding box center [567, 21] width 61 height 38
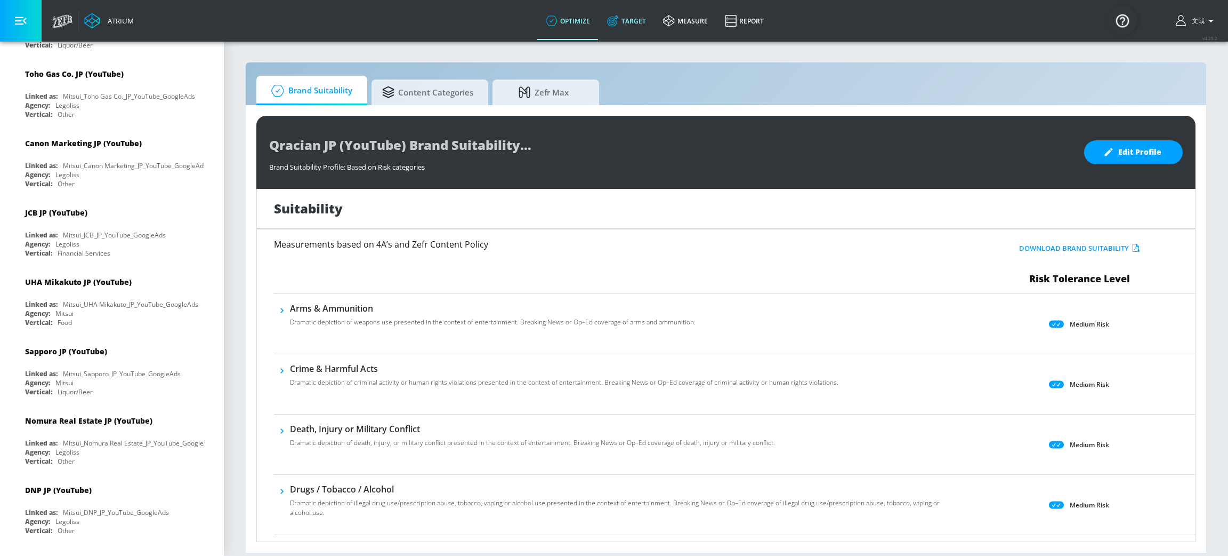
click at [644, 25] on link "Target" at bounding box center [627, 21] width 56 height 38
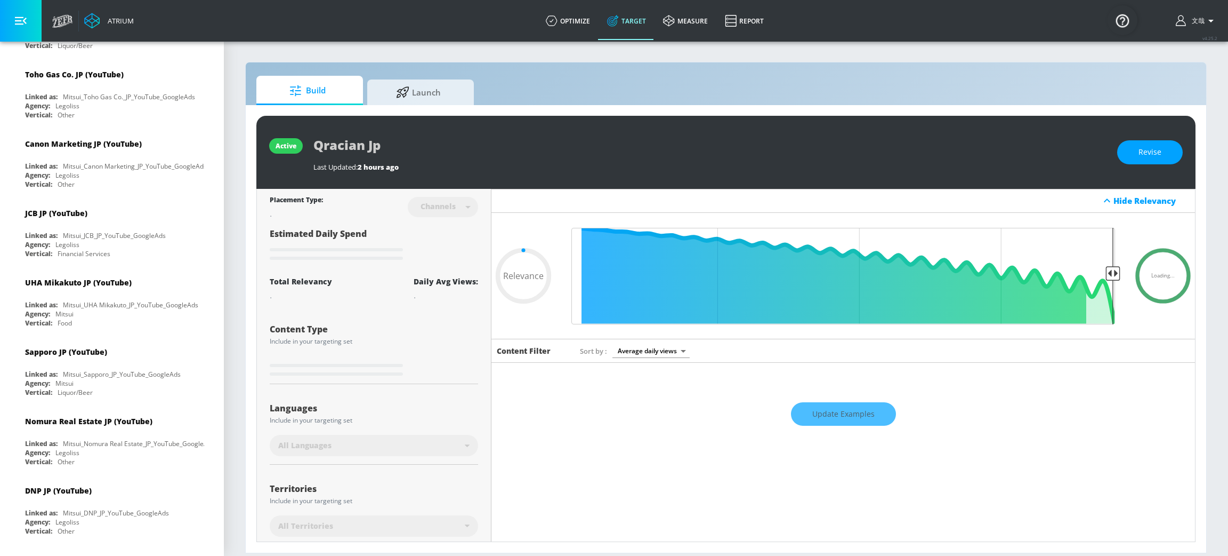
type input "0.5"
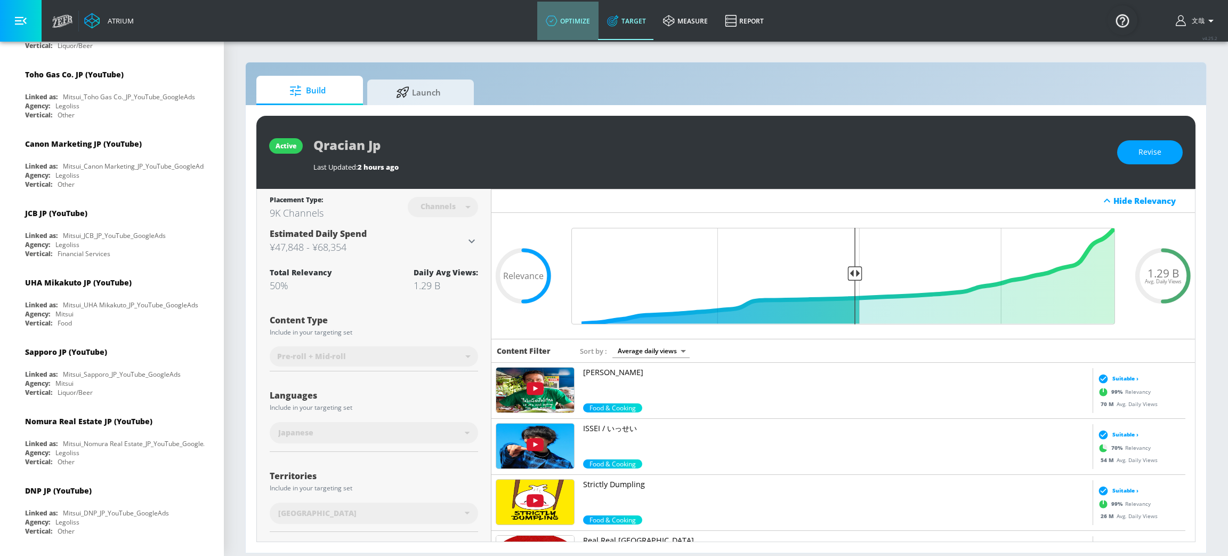
click at [570, 21] on link "optimize" at bounding box center [567, 21] width 61 height 38
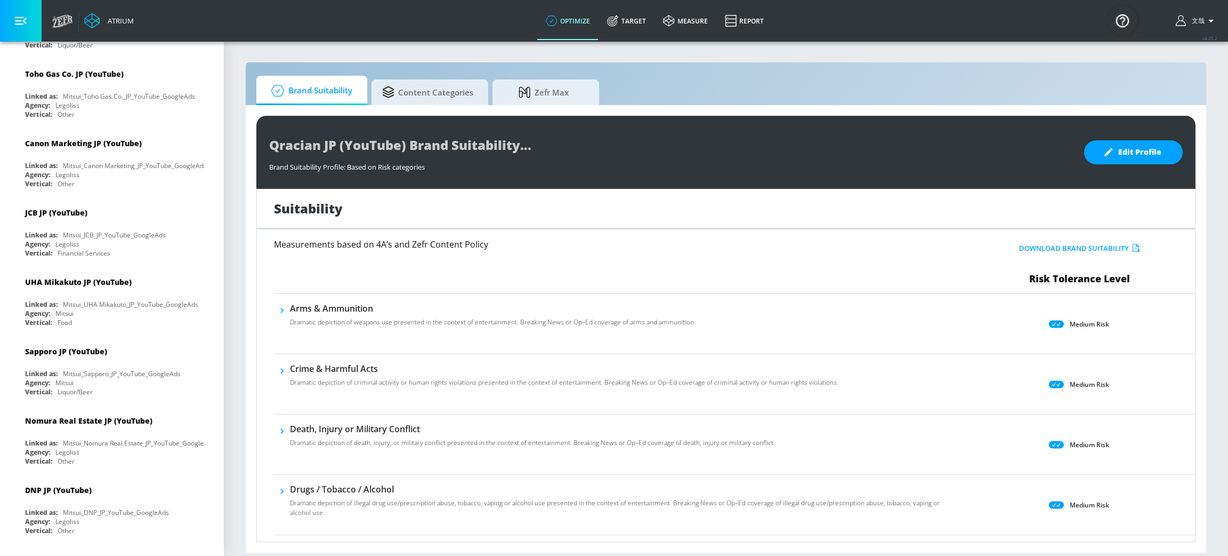
click at [1070, 325] on p "Medium Risk" at bounding box center [1089, 323] width 39 height 11
click at [1049, 321] on icon at bounding box center [1056, 323] width 15 height 7
click at [1116, 152] on span "Edit Profile" at bounding box center [1134, 152] width 56 height 13
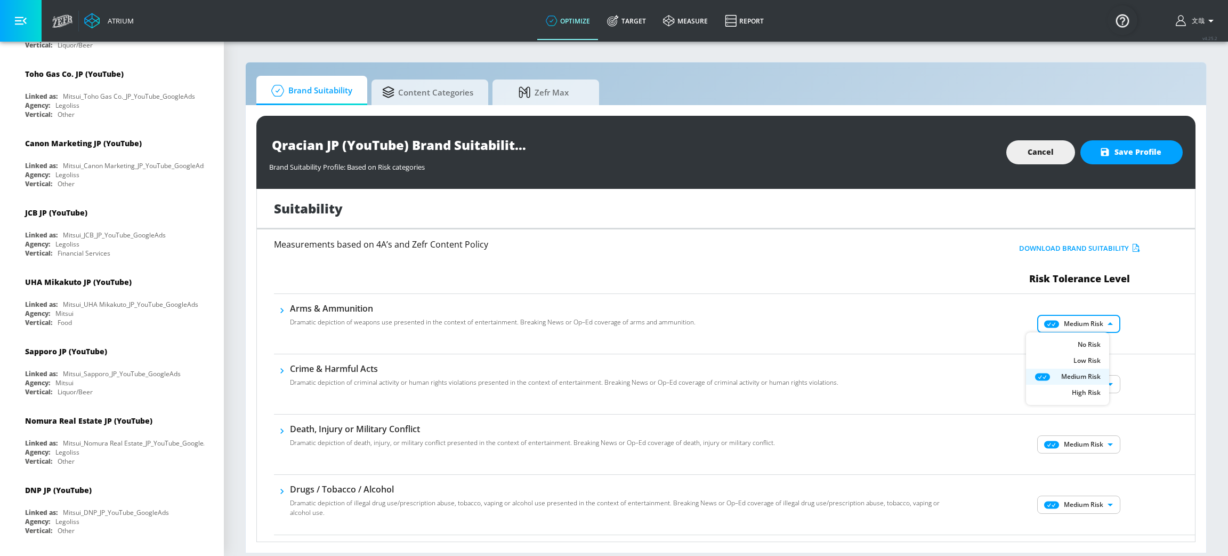
click at [1071, 321] on body "Atrium optimize Target measure Report optimize Target measure Report v 4.25.2 文…" at bounding box center [614, 278] width 1228 height 556
click at [911, 243] on div at bounding box center [614, 278] width 1228 height 556
click at [1038, 158] on span "Cancel" at bounding box center [1041, 152] width 26 height 13
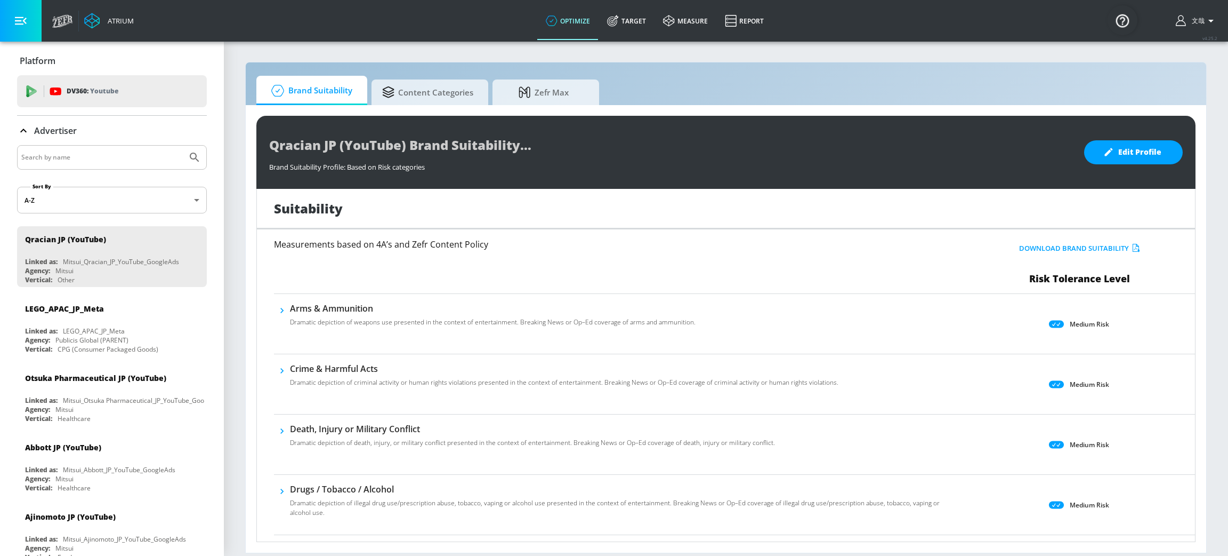
click at [95, 158] on input "Search by name" at bounding box center [102, 157] width 162 height 14
type input "Soft"
click at [183, 146] on button "Submit Search" at bounding box center [194, 157] width 23 height 23
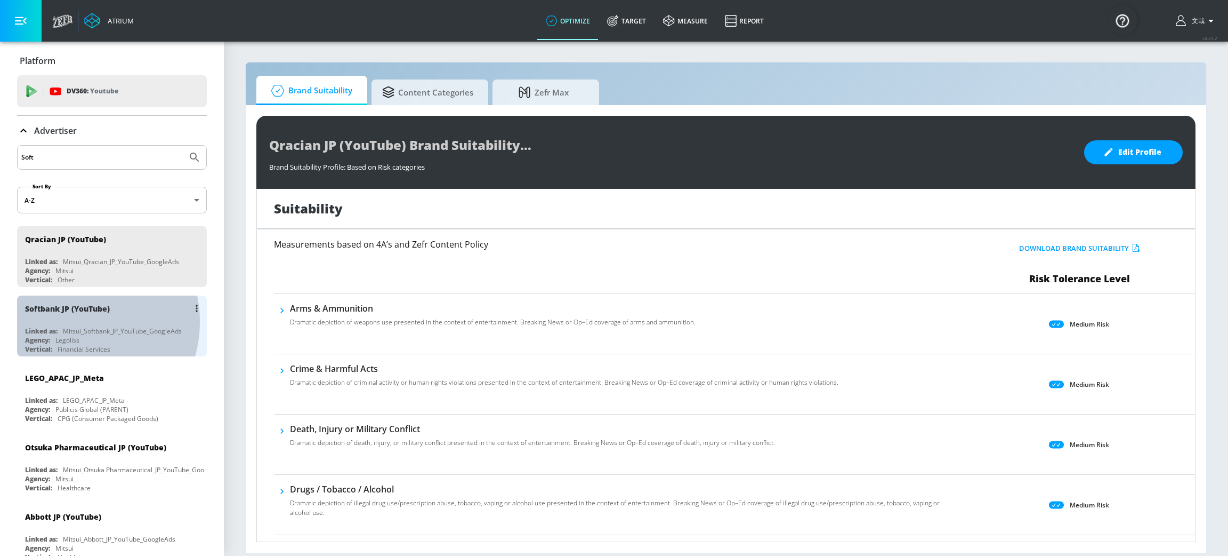
click at [73, 321] on div "Softbank JP (YouTube) Linked as: Mitsui_Softbank_JP_YouTube_GoogleAds Agency: L…" at bounding box center [112, 325] width 190 height 61
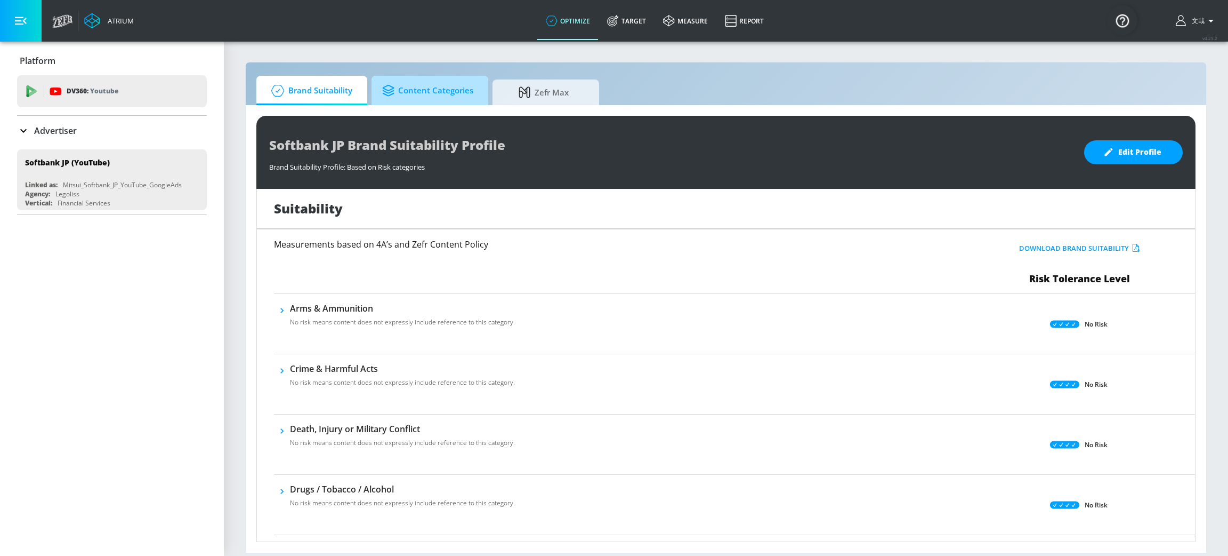
click at [423, 89] on span "Content Categories" at bounding box center [427, 91] width 91 height 26
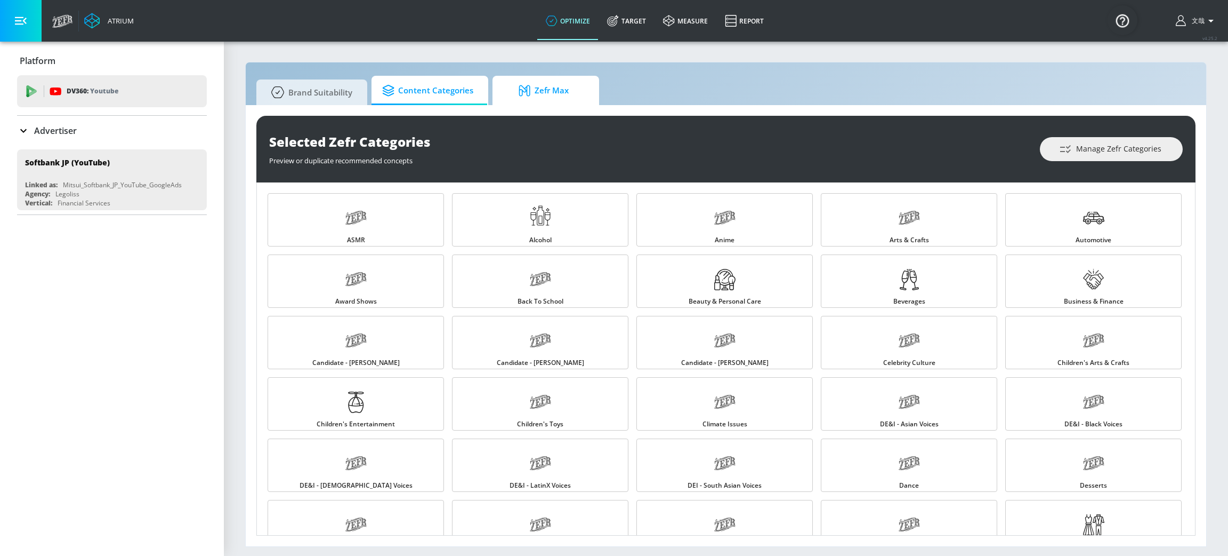
click at [526, 98] on span "Zefr Max" at bounding box center [543, 91] width 81 height 26
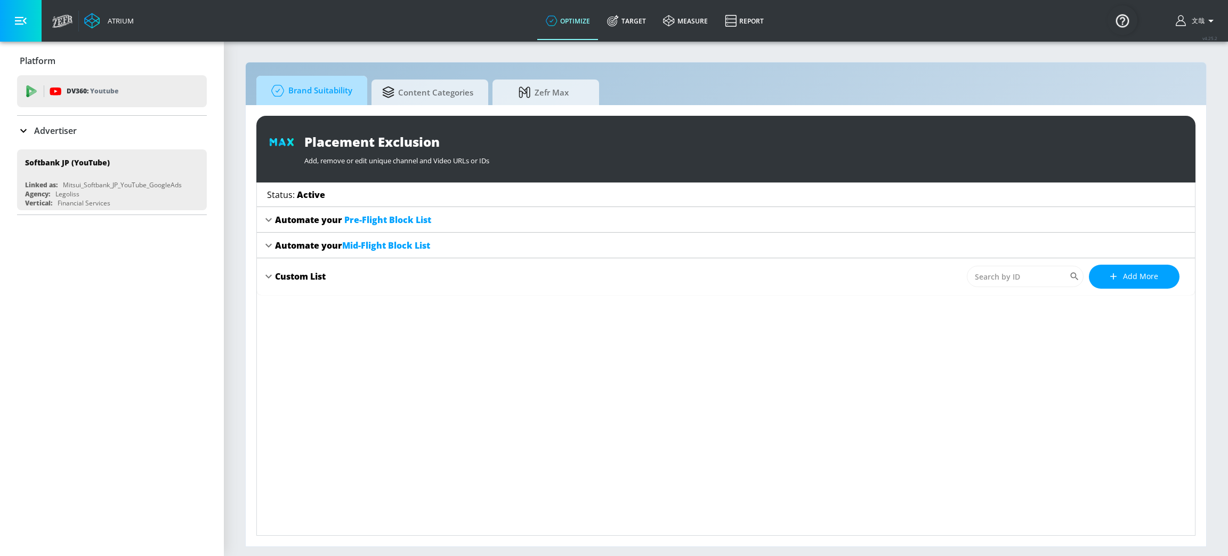
click at [337, 94] on span "Brand Suitability" at bounding box center [309, 91] width 85 height 26
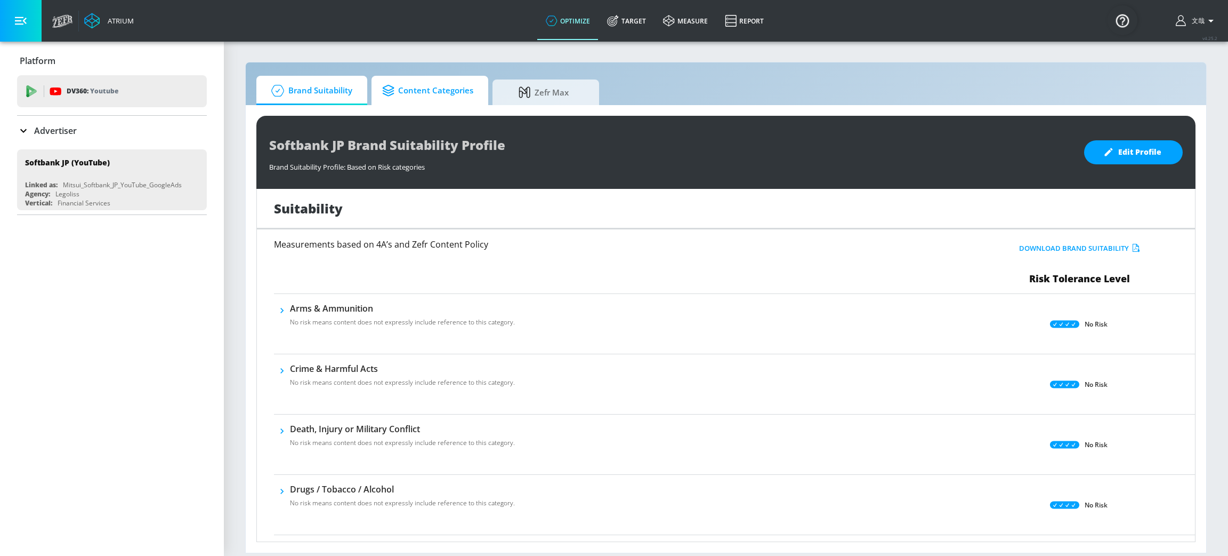
click at [407, 94] on span "Content Categories" at bounding box center [427, 91] width 91 height 26
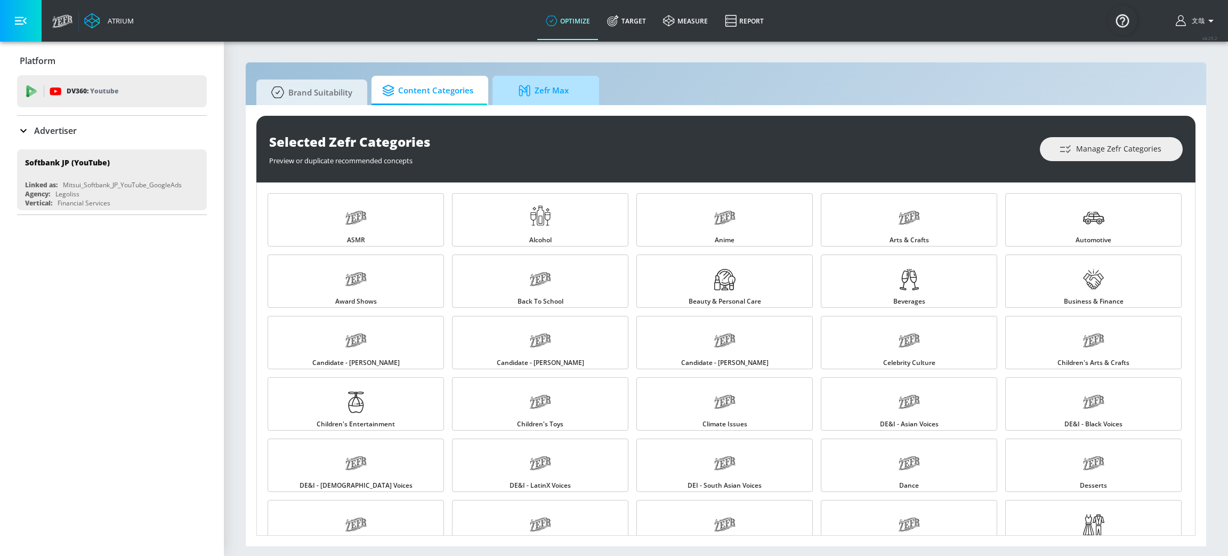
click at [505, 92] on span "Zefr Max" at bounding box center [543, 91] width 81 height 26
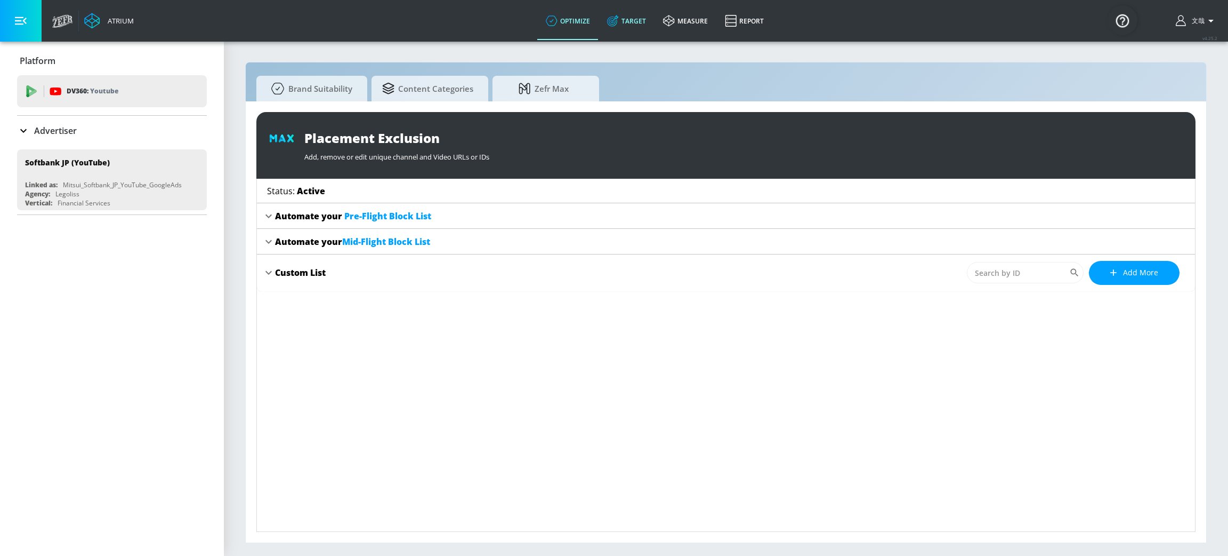
click at [635, 18] on link "Target" at bounding box center [627, 21] width 56 height 38
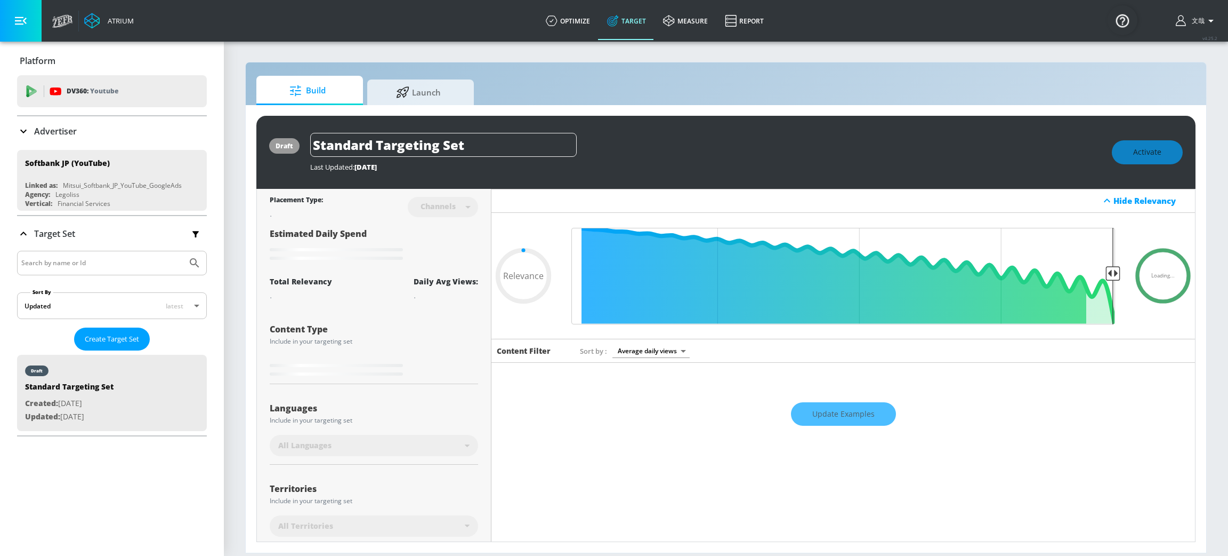
type input "0.43"
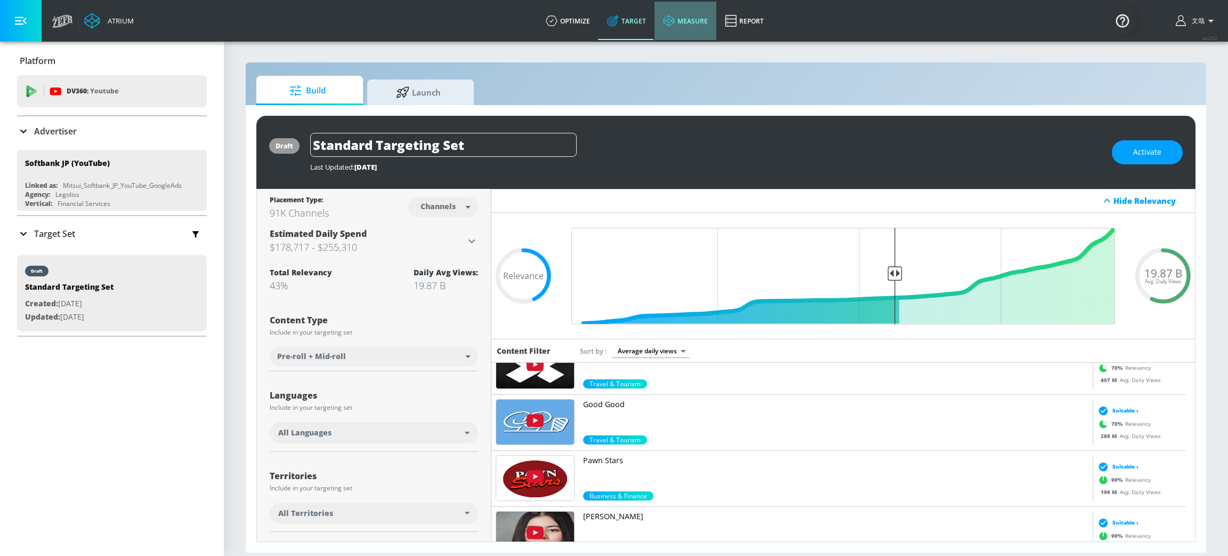
click at [692, 28] on link "measure" at bounding box center [686, 21] width 62 height 38
